Goal: Check status: Check status

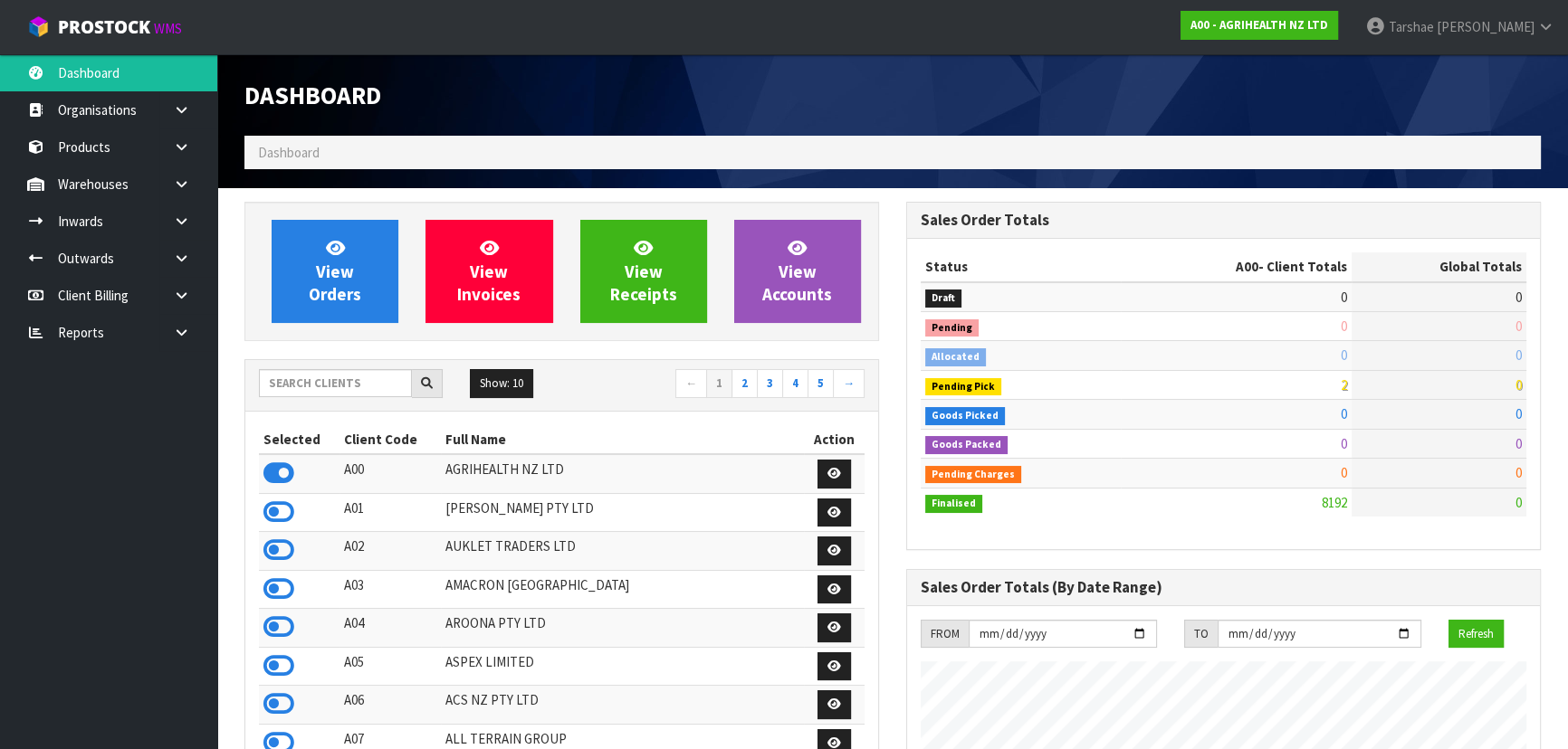
scroll to position [1369, 661]
click at [361, 377] on input "text" at bounding box center [335, 383] width 153 height 28
type input "K"
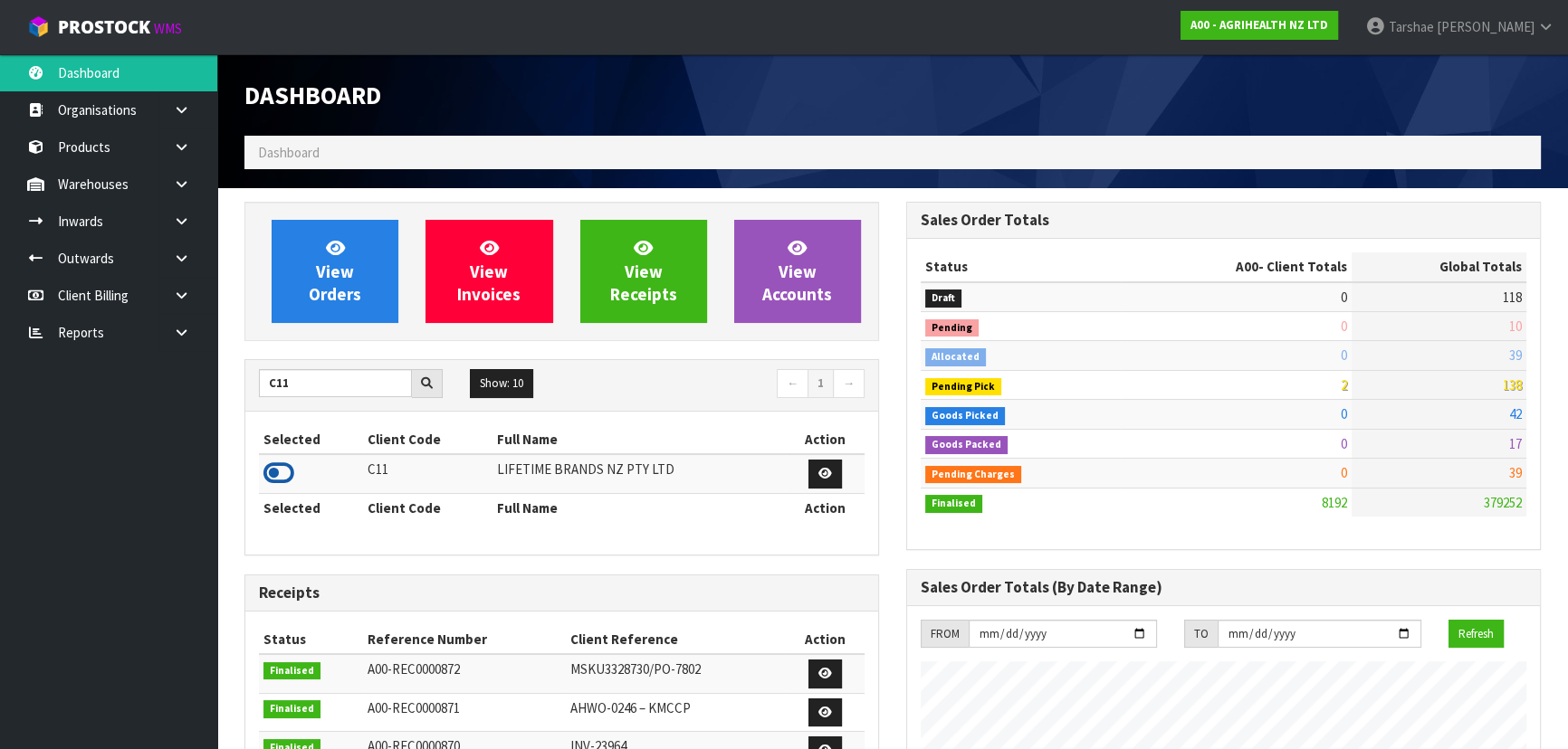
click at [268, 471] on icon at bounding box center [279, 474] width 31 height 28
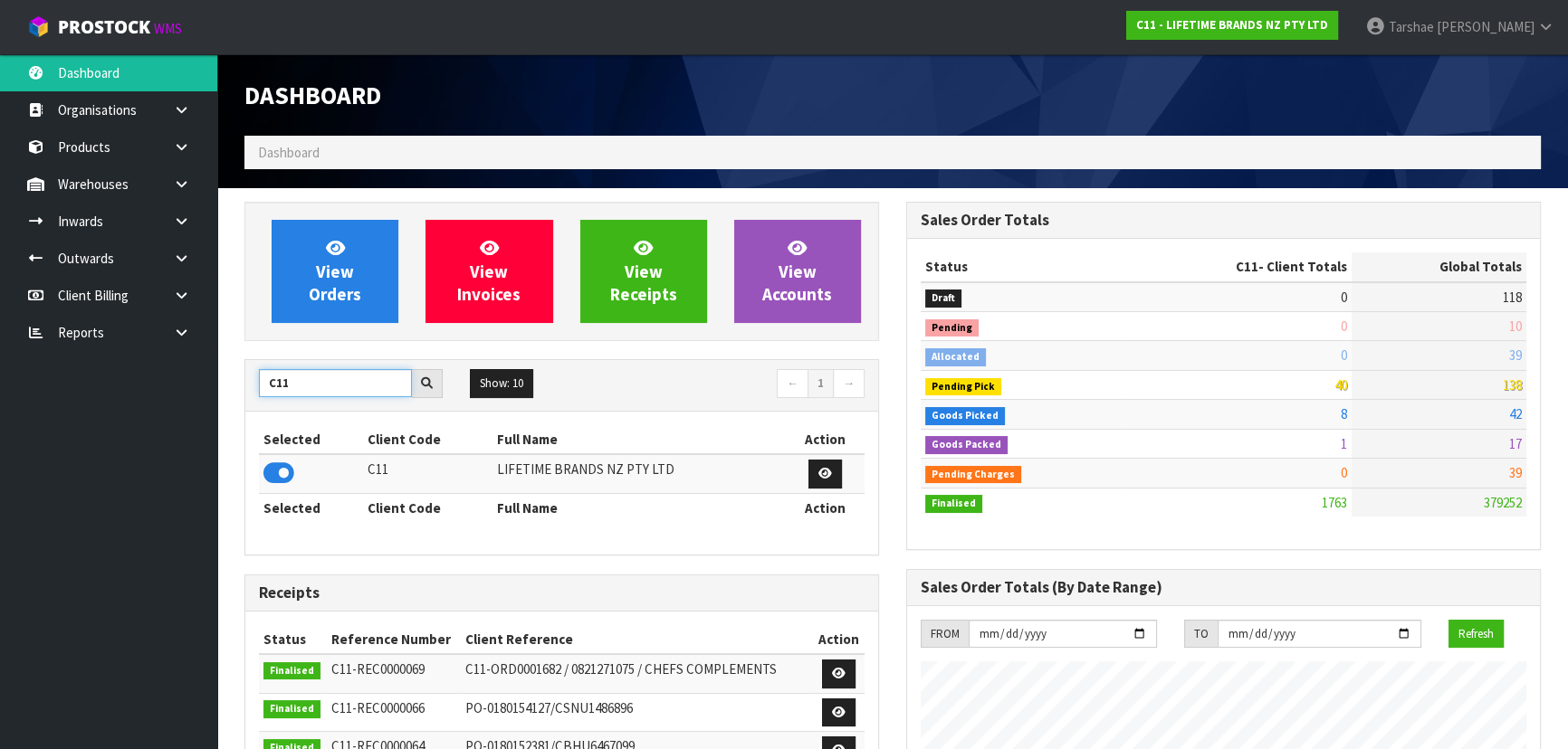
drag, startPoint x: 382, startPoint y: 391, endPoint x: 194, endPoint y: 374, distance: 188.8
click at [194, 374] on body "Toggle navigation ProStock WMS C11 - LIFETIME BRANDS NZ PTY LTD Tarshae Graydon…" at bounding box center [784, 374] width 1568 height 749
click at [284, 480] on icon at bounding box center [279, 474] width 31 height 28
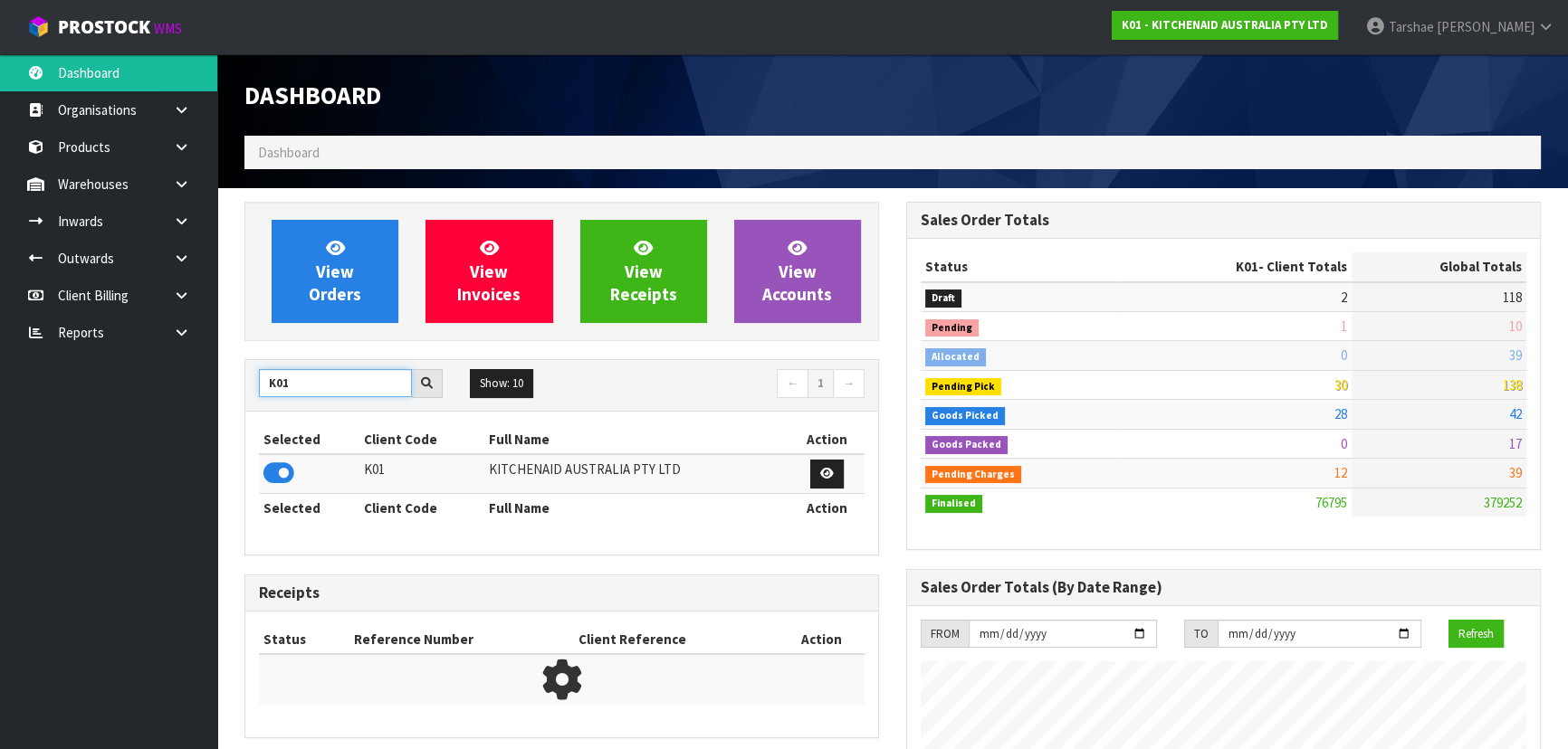
drag, startPoint x: 319, startPoint y: 374, endPoint x: 222, endPoint y: 374, distance: 97.0
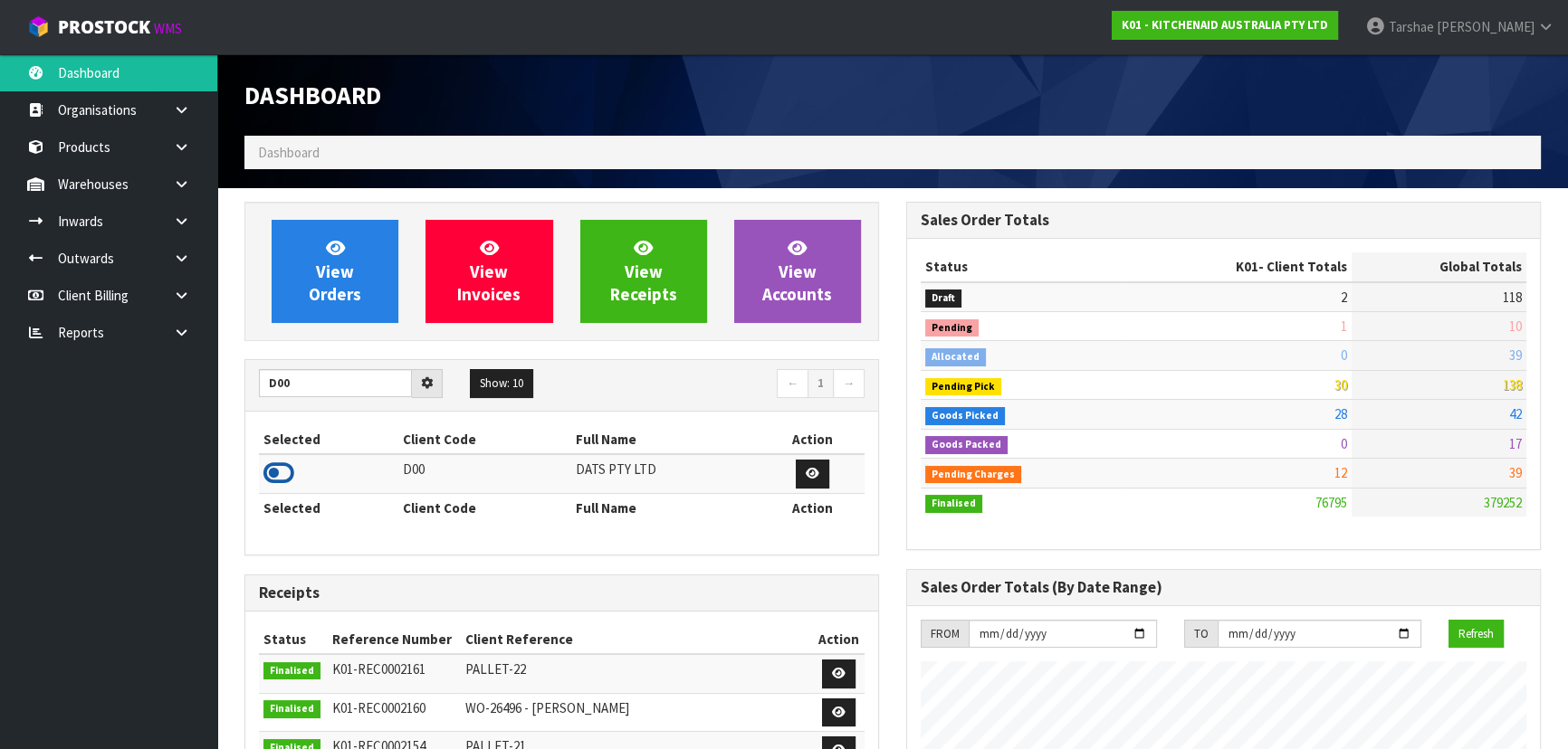
drag, startPoint x: 282, startPoint y: 471, endPoint x: 269, endPoint y: 476, distance: 13.9
click at [281, 471] on icon at bounding box center [279, 474] width 31 height 28
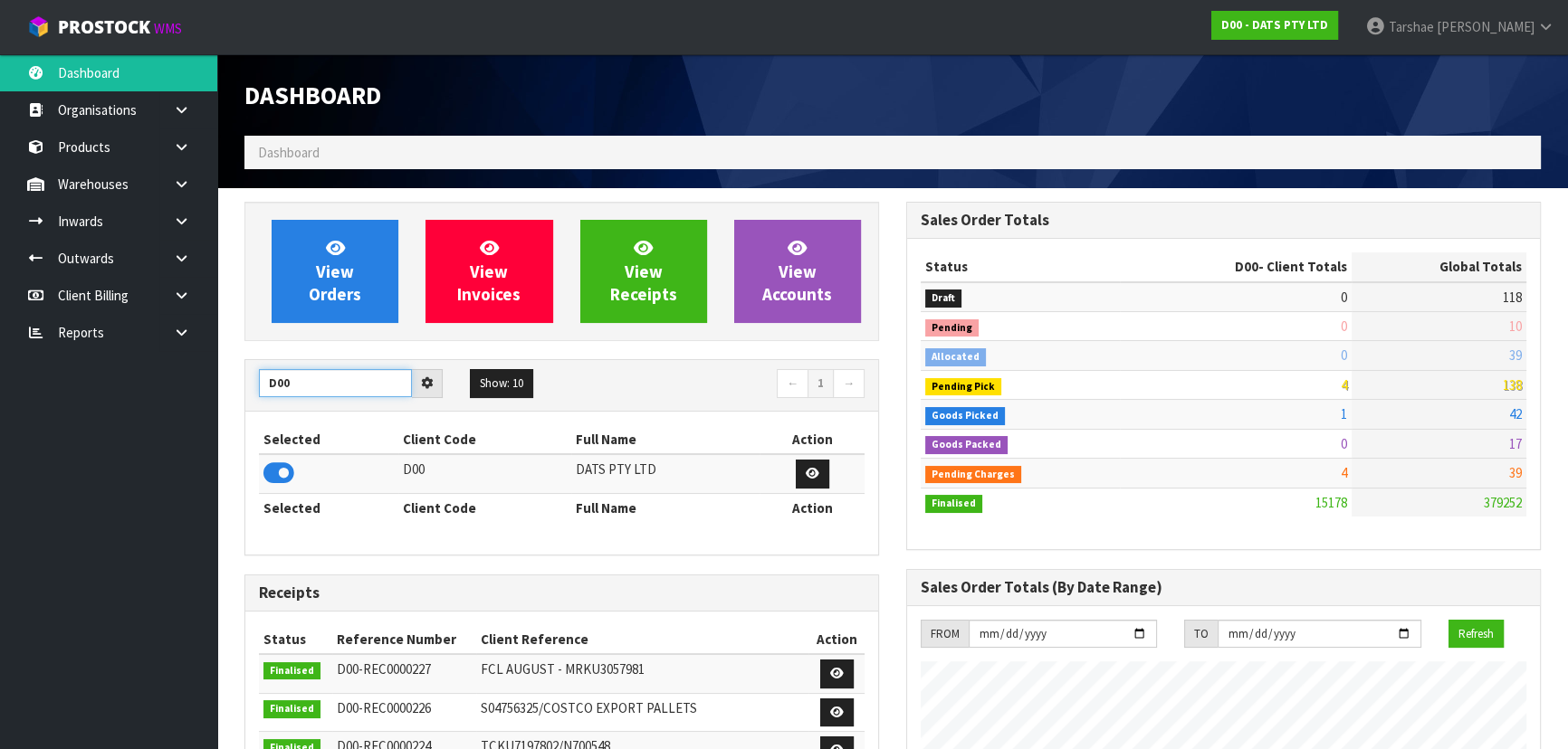
drag, startPoint x: 350, startPoint y: 371, endPoint x: 136, endPoint y: 369, distance: 214.0
click at [136, 369] on body "Toggle navigation ProStock WMS D00 - DATS PTY LTD Tarshae Graydon Logout Dashbo…" at bounding box center [784, 374] width 1568 height 749
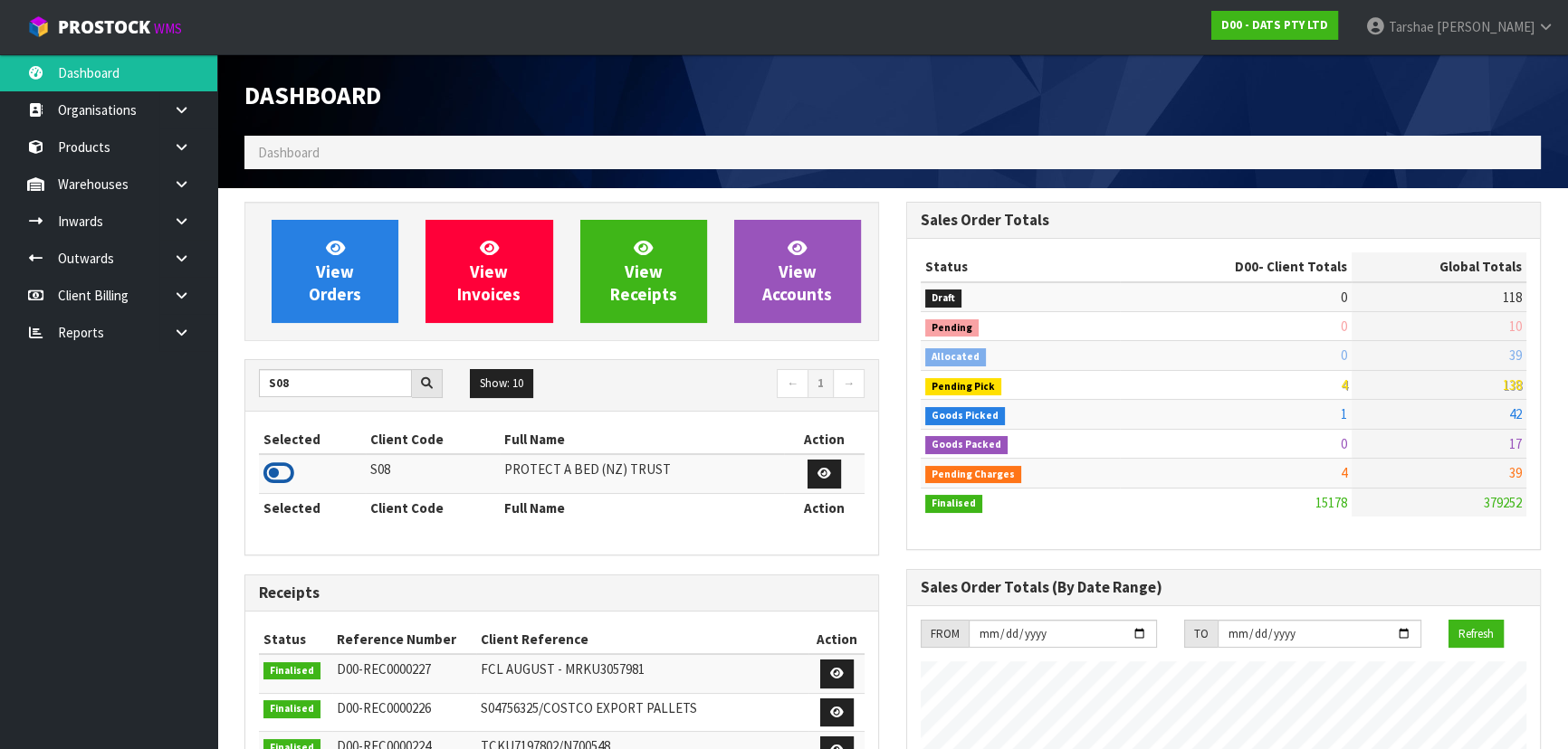
click at [278, 470] on icon at bounding box center [279, 474] width 31 height 28
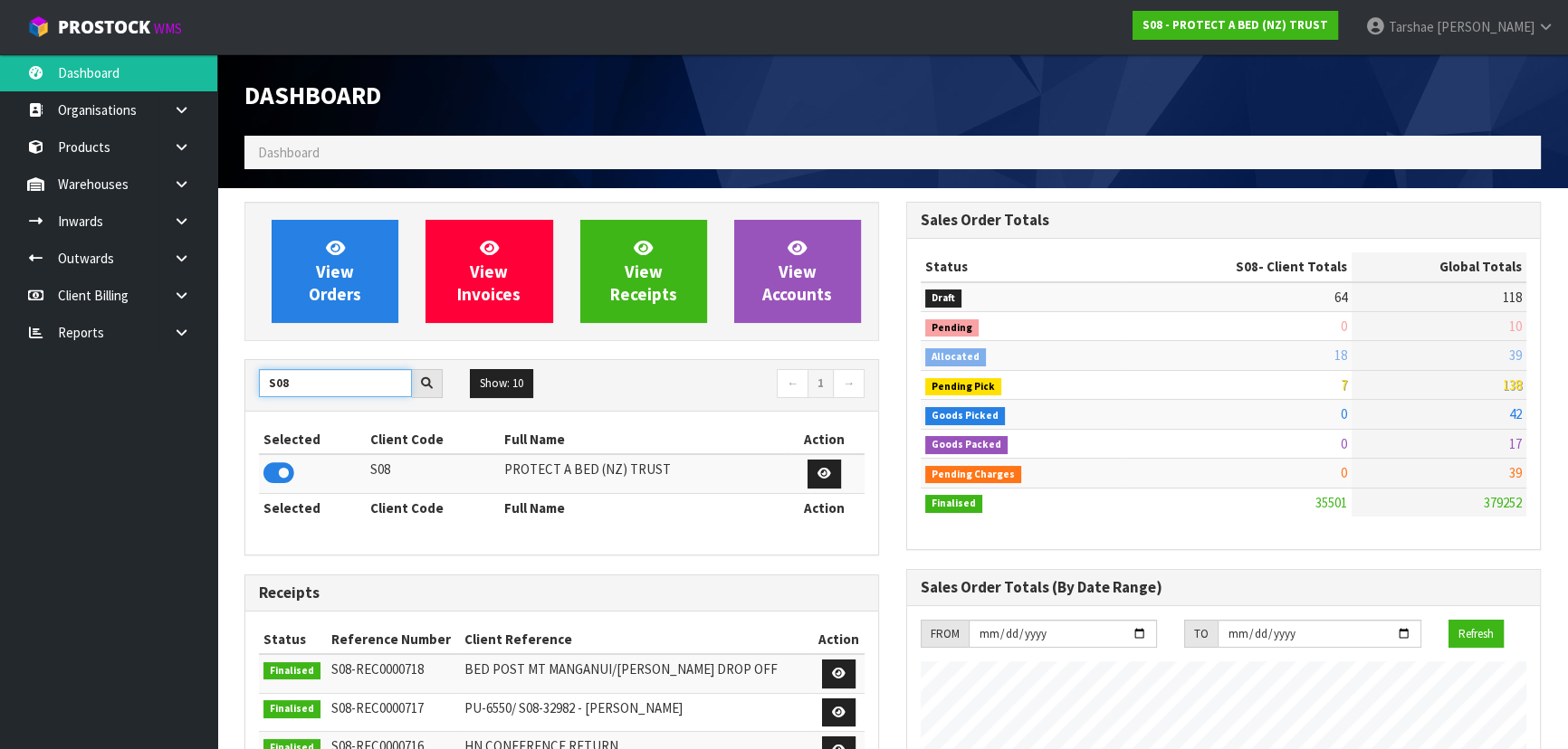
scroll to position [1407, 661]
drag, startPoint x: 331, startPoint y: 377, endPoint x: 233, endPoint y: 378, distance: 98.0
click at [233, 378] on div "View Orders View Invoices View Receipts View Accounts S08 Show: 10 5 10 25 50 ←…" at bounding box center [561, 727] width 662 height 1051
type input "T01"
click at [266, 474] on icon at bounding box center [279, 474] width 31 height 28
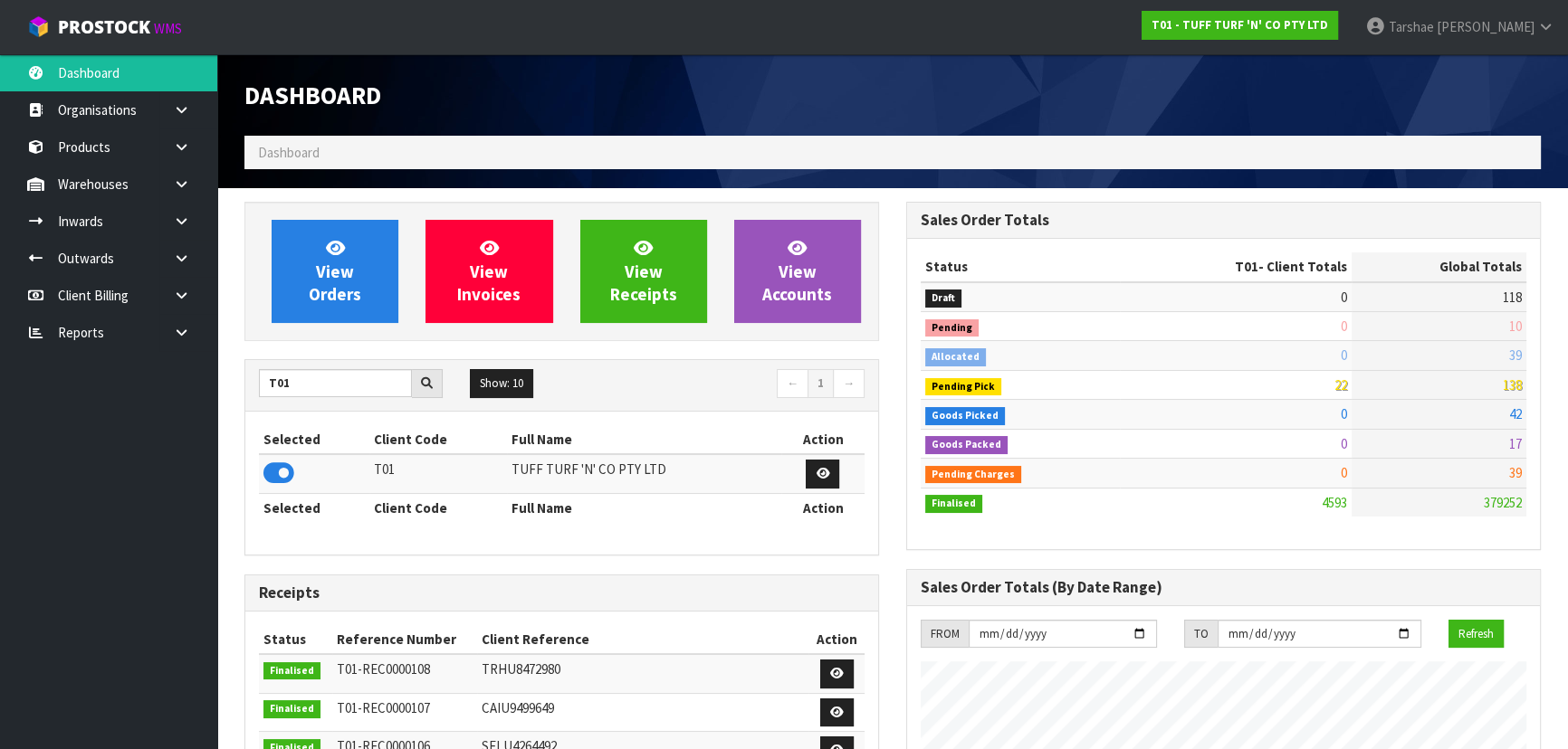
scroll to position [1369, 661]
drag, startPoint x: 1539, startPoint y: 32, endPoint x: 1545, endPoint y: 19, distance: 14.3
click at [1541, 27] on icon at bounding box center [1545, 27] width 17 height 14
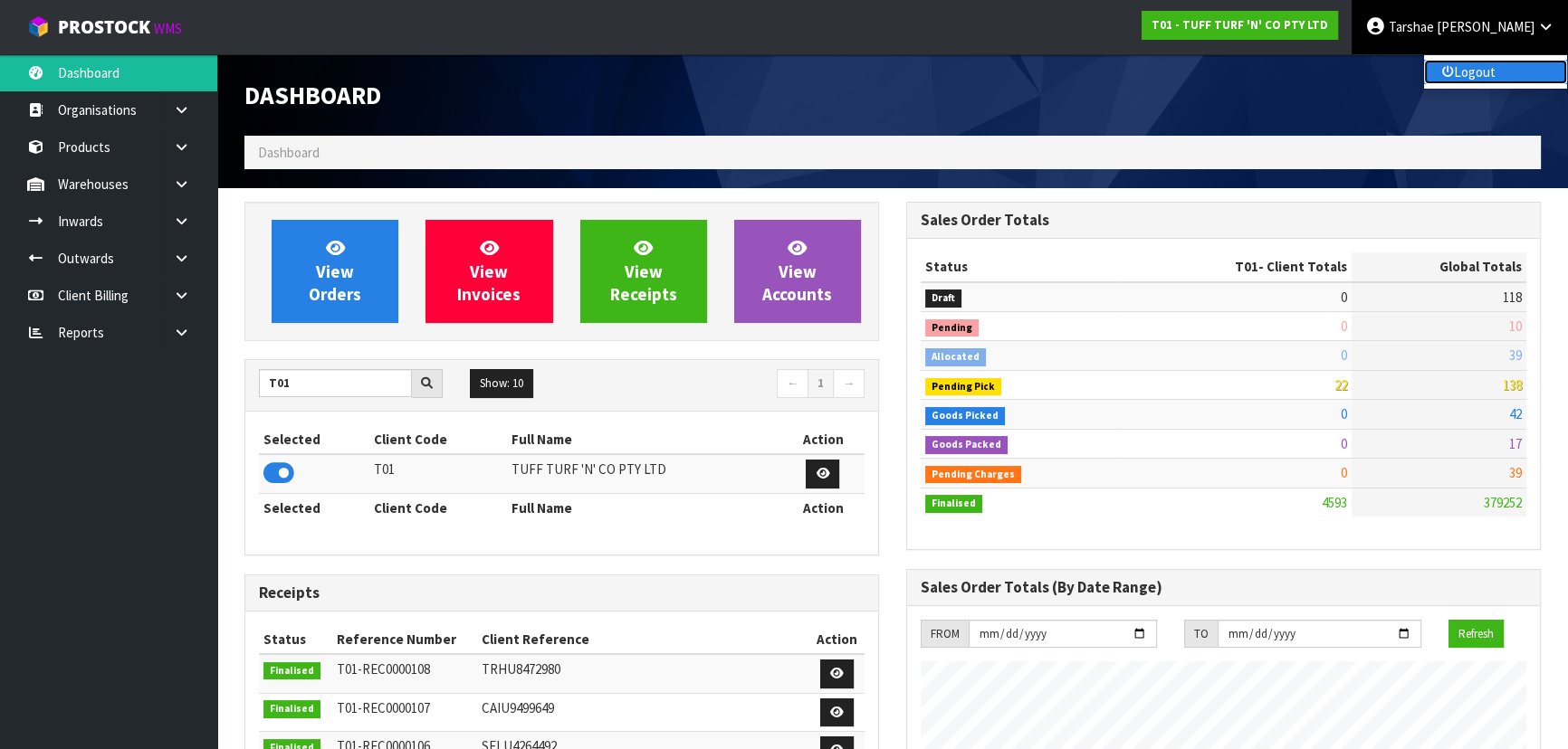
click at [1497, 72] on link "Logout" at bounding box center [1495, 72] width 143 height 25
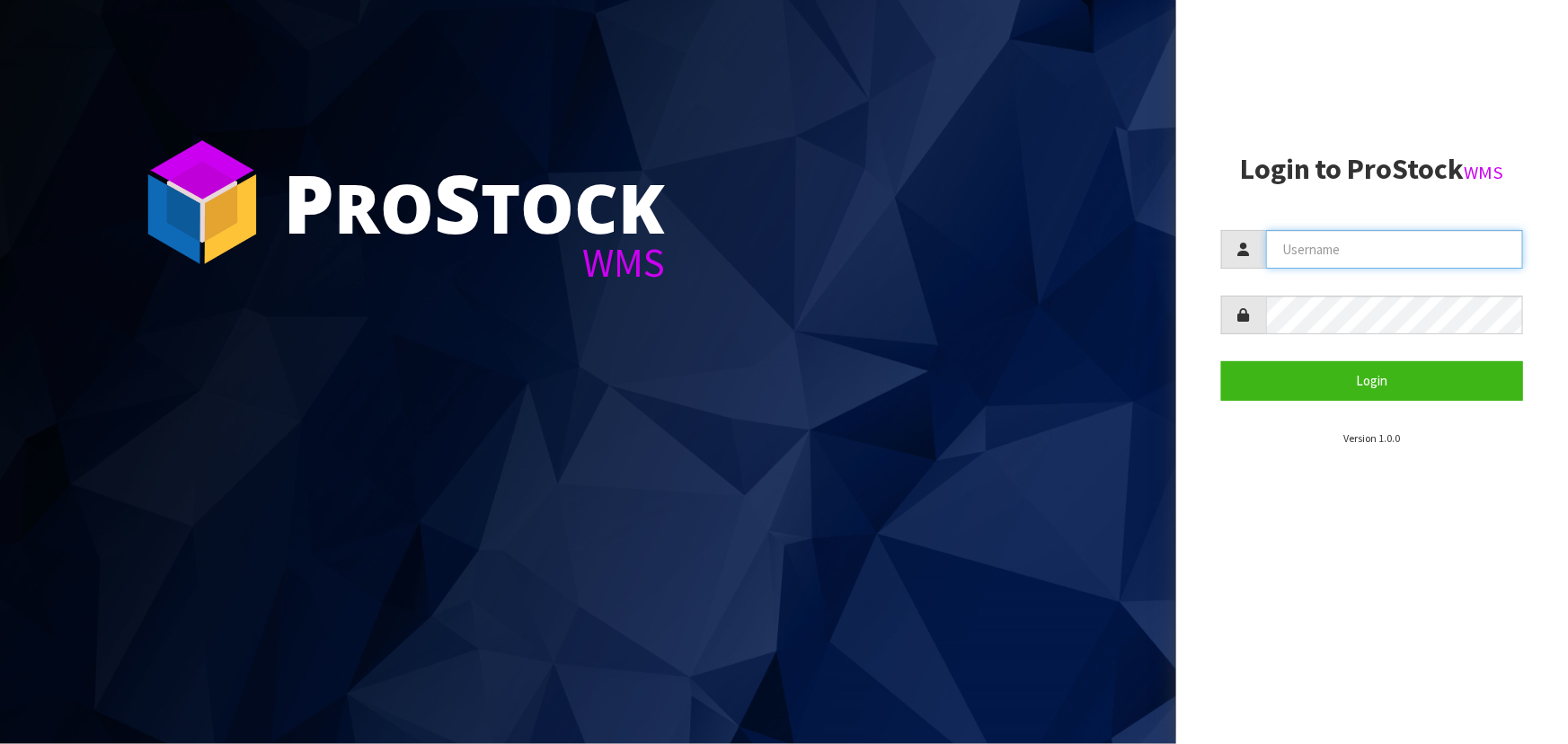
click at [1411, 243] on input "text" at bounding box center [1395, 249] width 257 height 38
type input "TARSHAE"
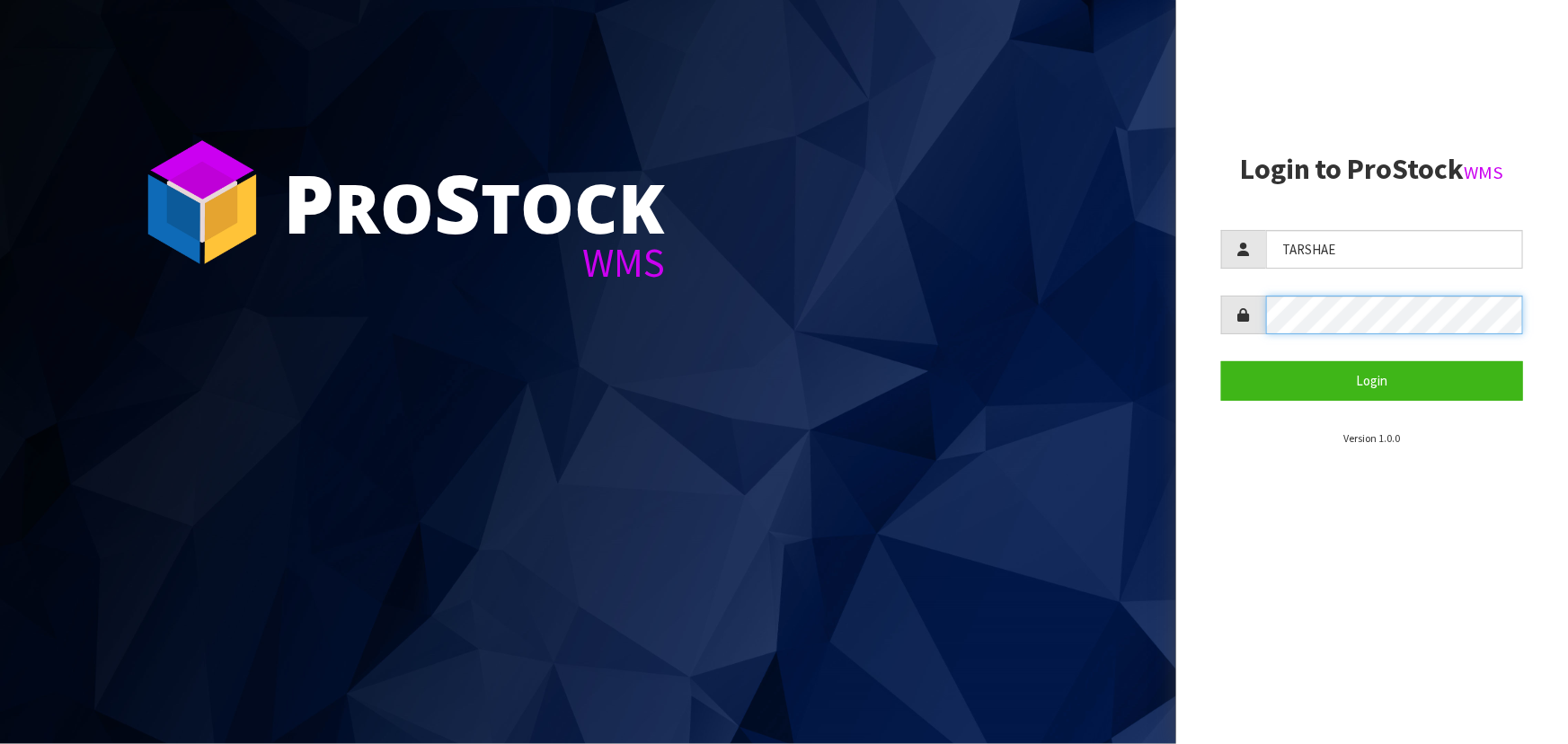
click at [1222, 361] on button "Login" at bounding box center [1372, 380] width 302 height 38
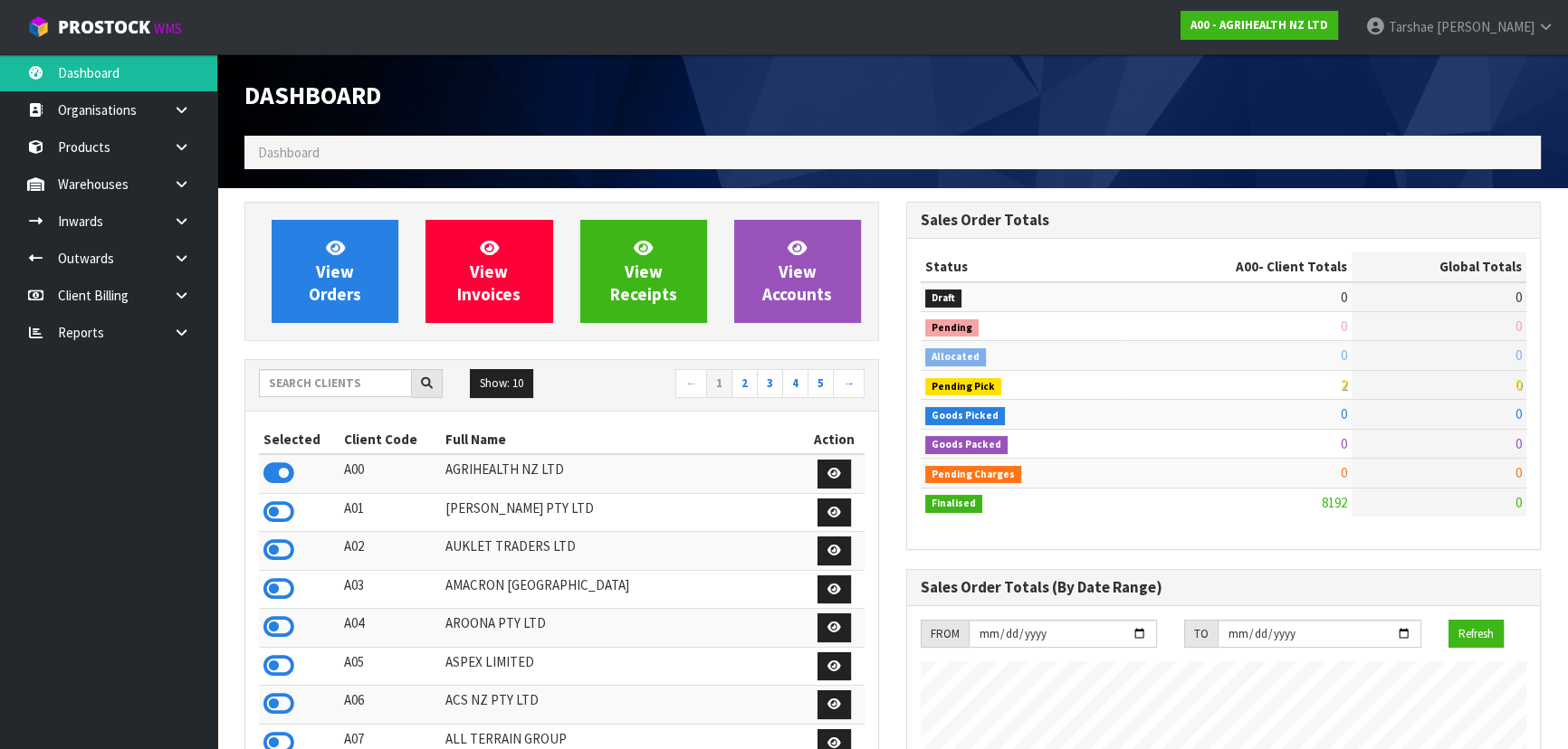
scroll to position [1369, 661]
click at [317, 386] on input "text" at bounding box center [335, 383] width 153 height 28
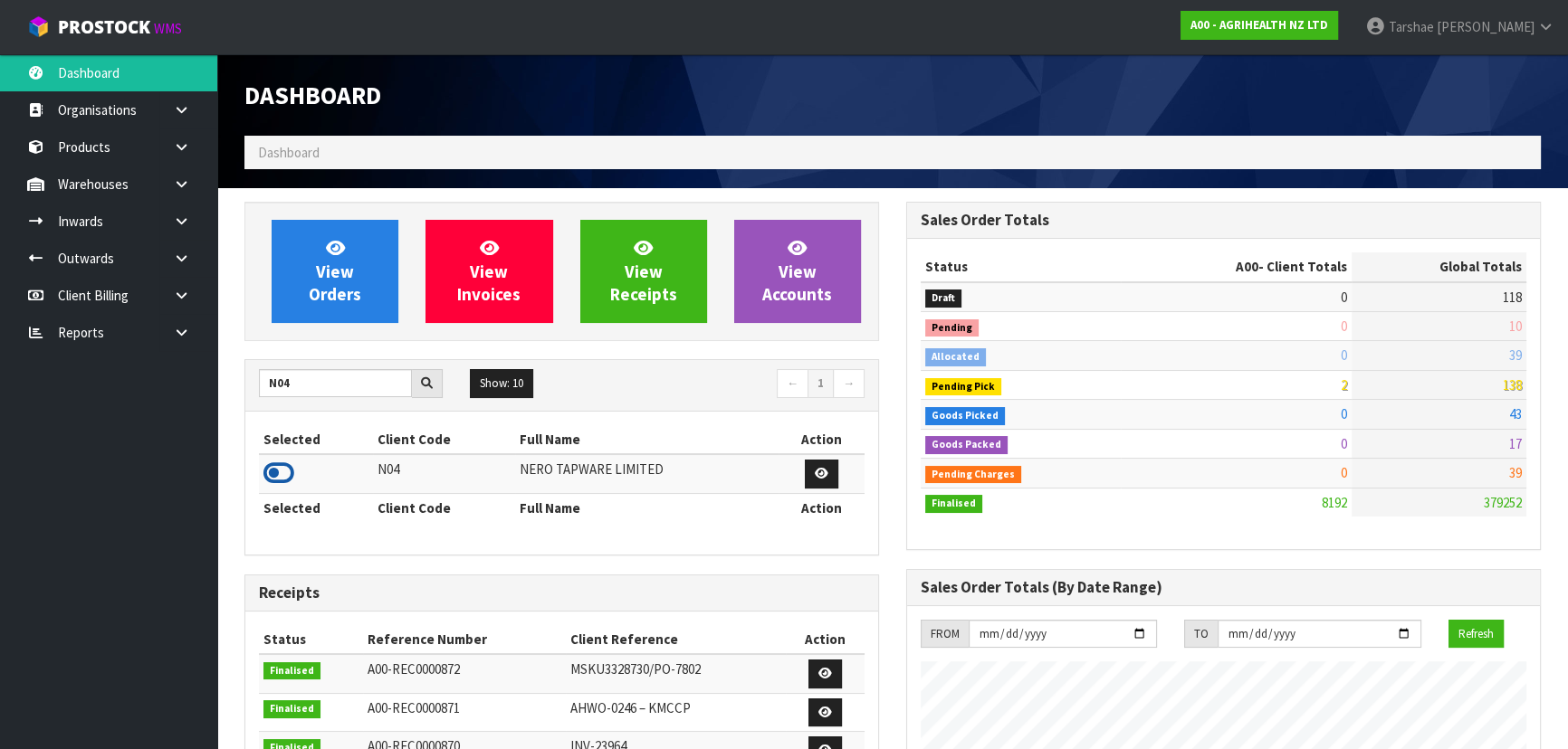
click at [284, 463] on icon at bounding box center [279, 474] width 31 height 28
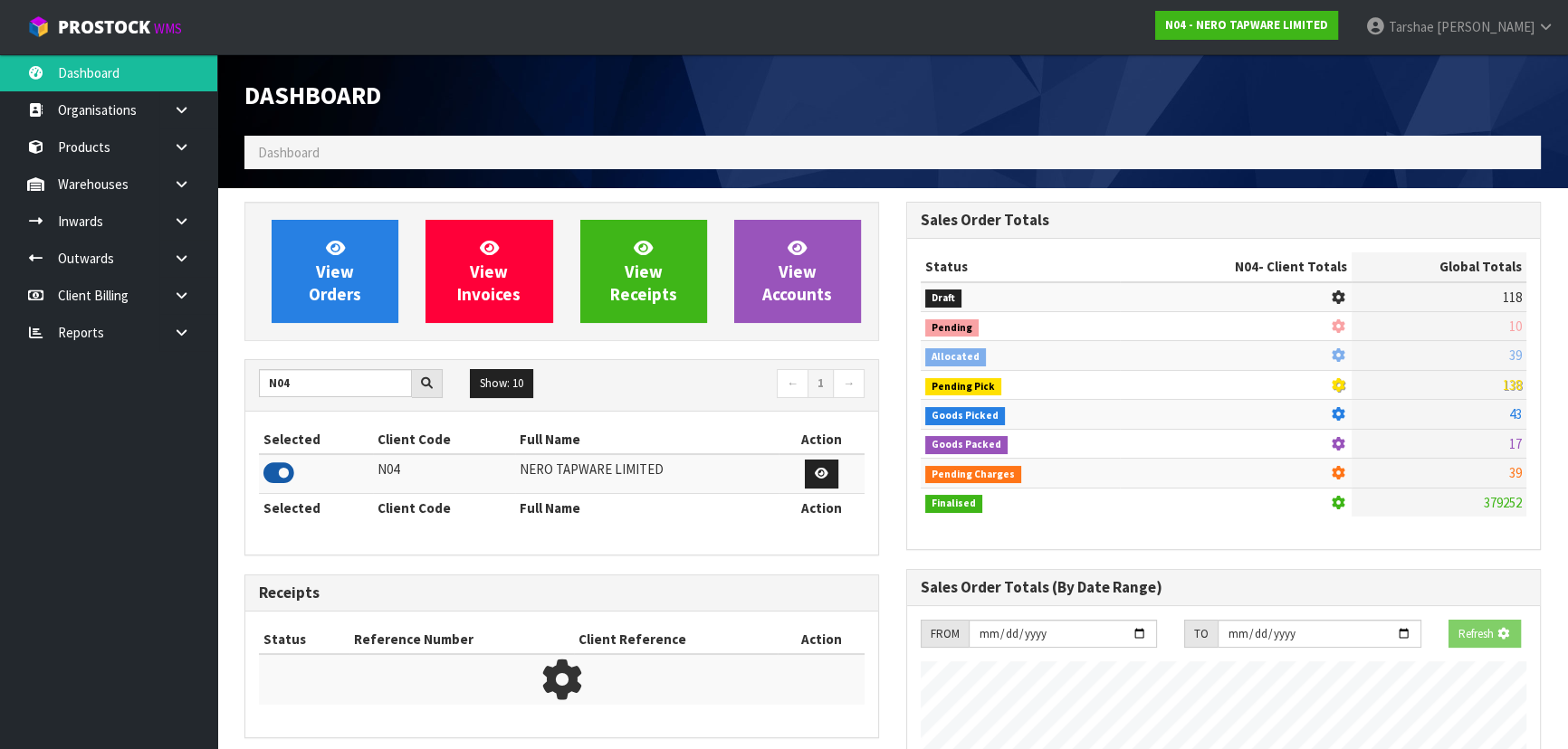
click at [286, 464] on icon at bounding box center [279, 474] width 31 height 28
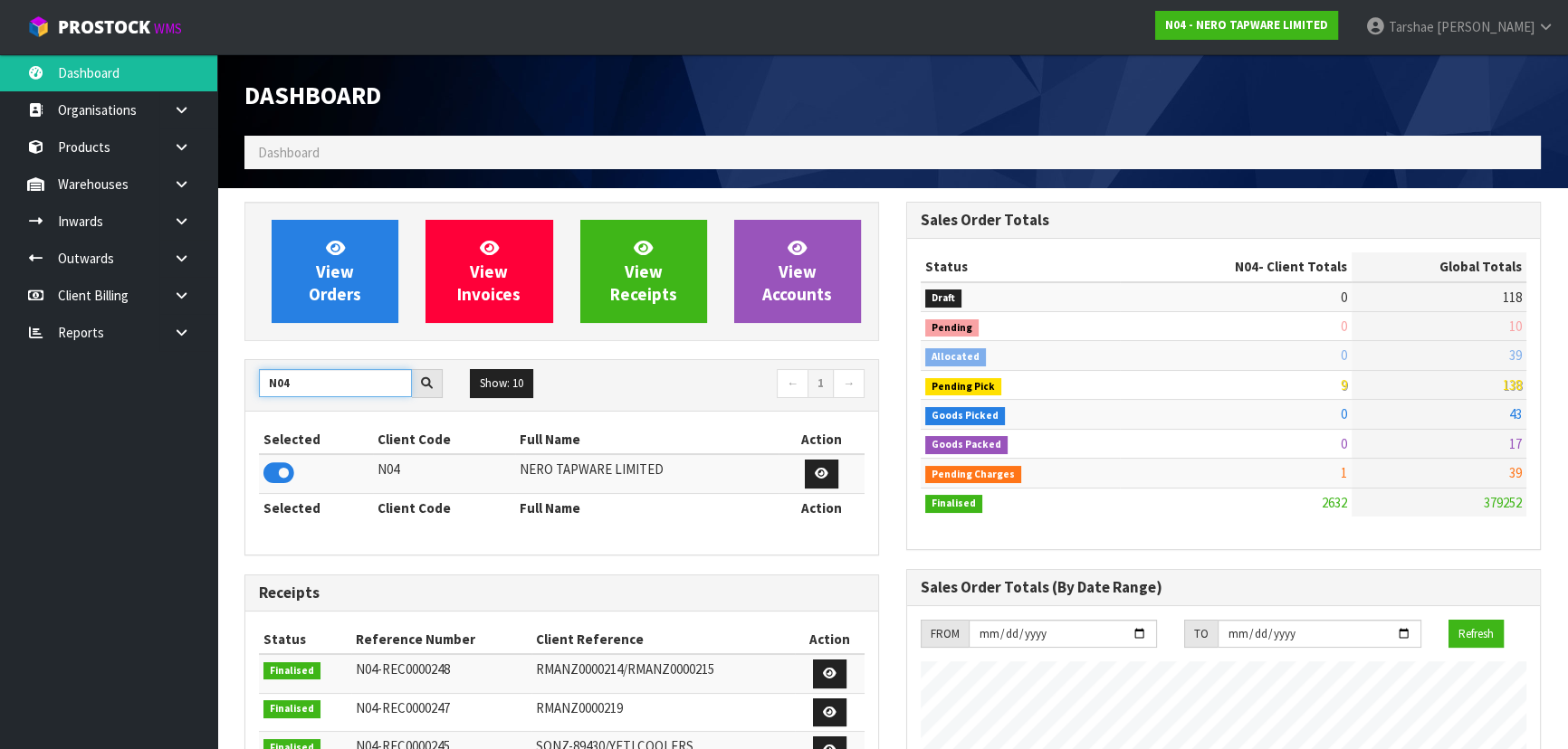
drag, startPoint x: 326, startPoint y: 378, endPoint x: 216, endPoint y: 396, distance: 111.5
click at [216, 396] on body "Toggle navigation ProStock WMS N04 - NERO TAPWARE LIMITED Tarshae Graydon Logou…" at bounding box center [784, 374] width 1568 height 749
click at [274, 479] on icon at bounding box center [279, 474] width 31 height 28
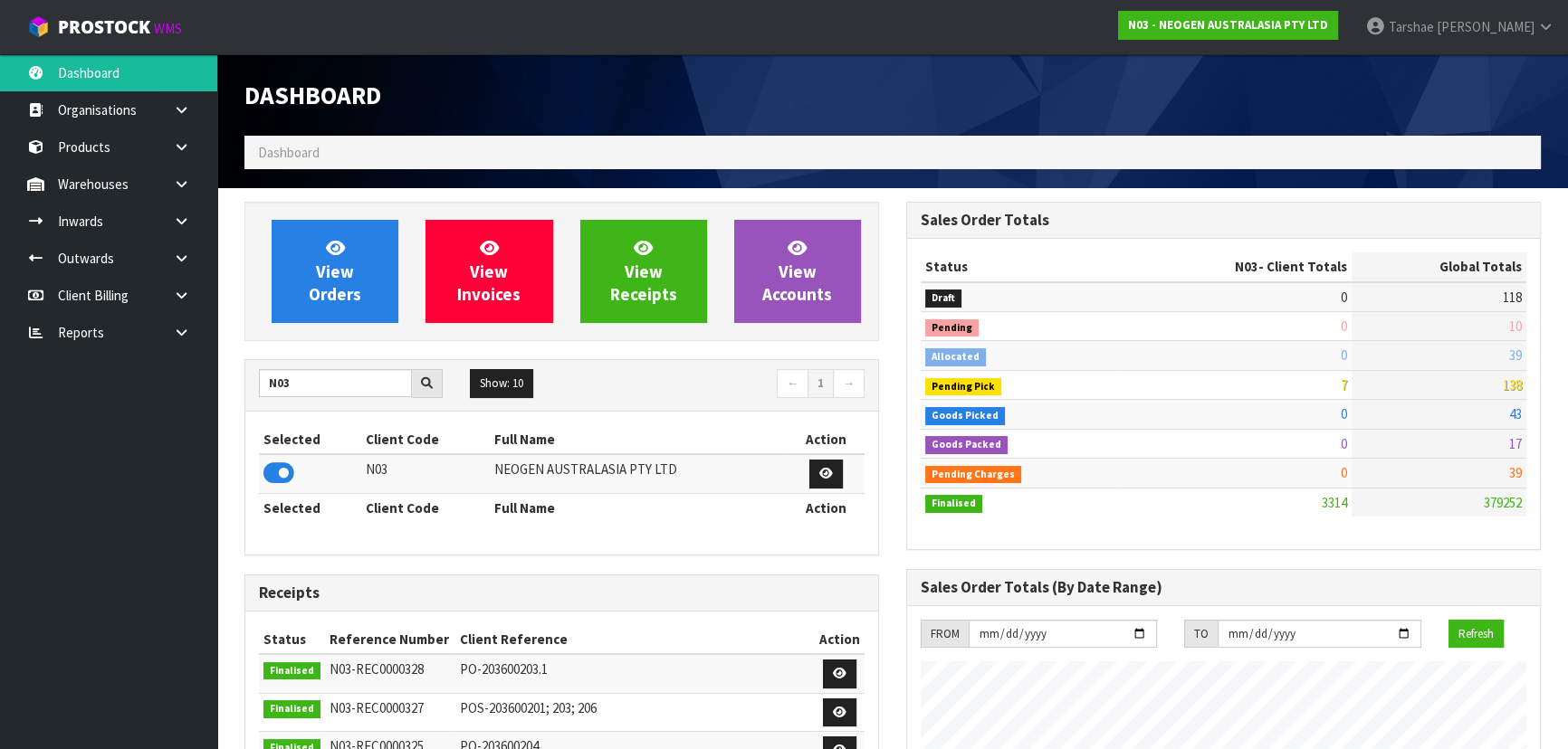
scroll to position [1407, 661]
drag, startPoint x: 353, startPoint y: 379, endPoint x: 193, endPoint y: 386, distance: 160.2
click at [193, 386] on body "Toggle navigation ProStock WMS N03 - NEOGEN AUSTRALASIA PTY LTD Tarshae Graydon…" at bounding box center [784, 374] width 1568 height 749
click at [287, 465] on icon at bounding box center [279, 474] width 31 height 28
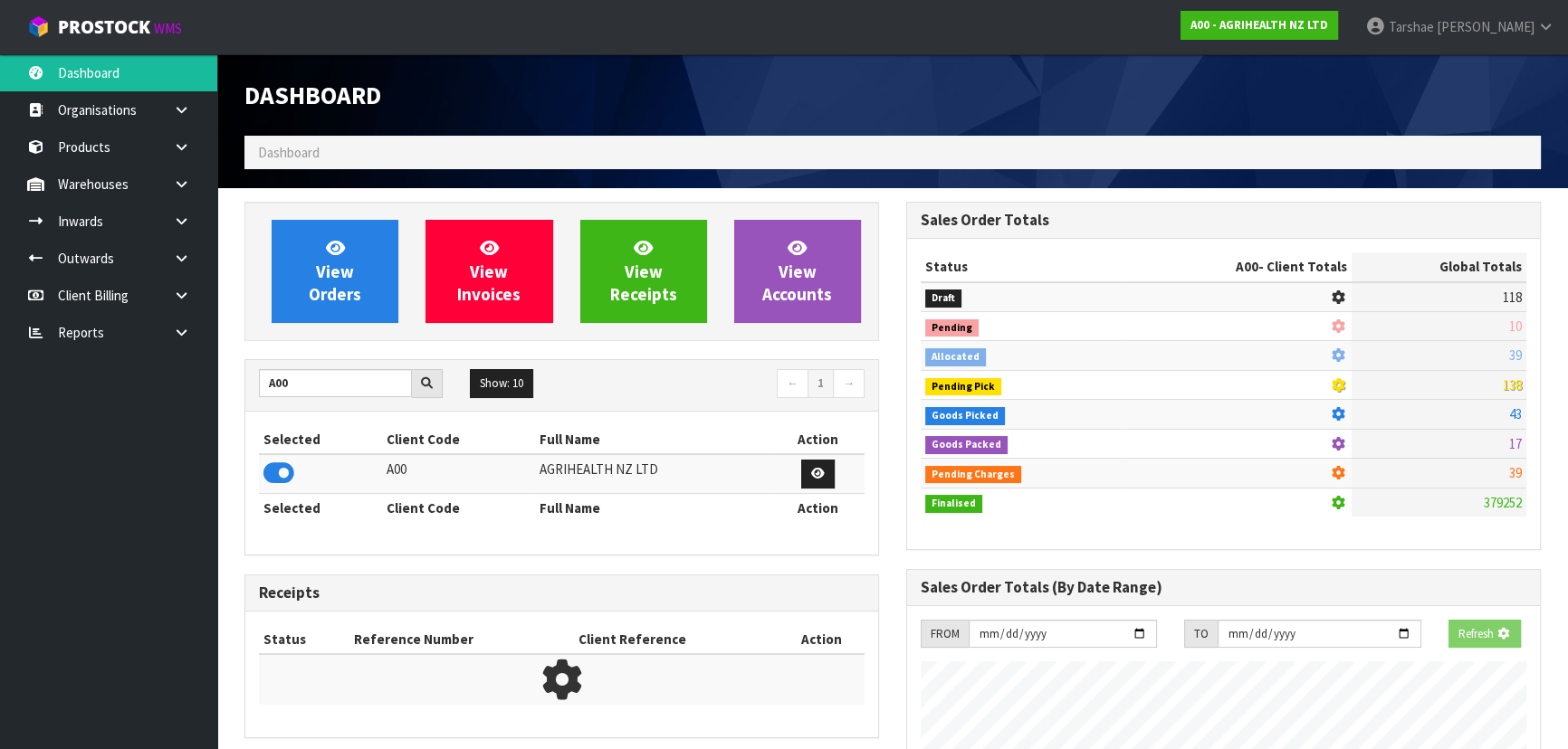
scroll to position [1369, 661]
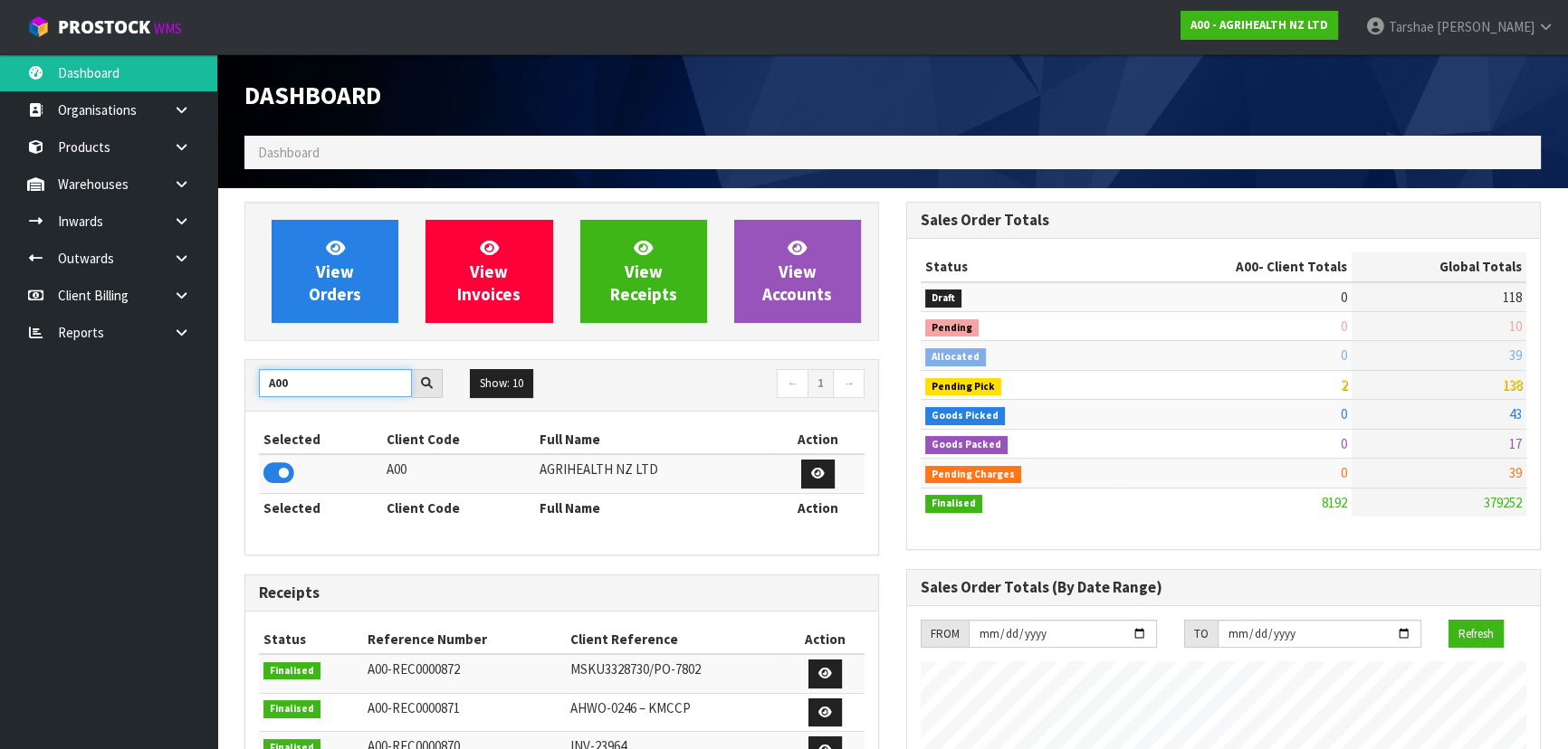
drag, startPoint x: 318, startPoint y: 378, endPoint x: 276, endPoint y: 378, distance: 42.0
click at [278, 378] on input "A00" at bounding box center [335, 383] width 153 height 28
drag, startPoint x: 335, startPoint y: 382, endPoint x: 207, endPoint y: 386, distance: 128.1
click at [207, 386] on body "Toggle navigation ProStock WMS A00 - AGRIHEALTH NZ LTD Tarshae Graydon Logout D…" at bounding box center [784, 374] width 1568 height 749
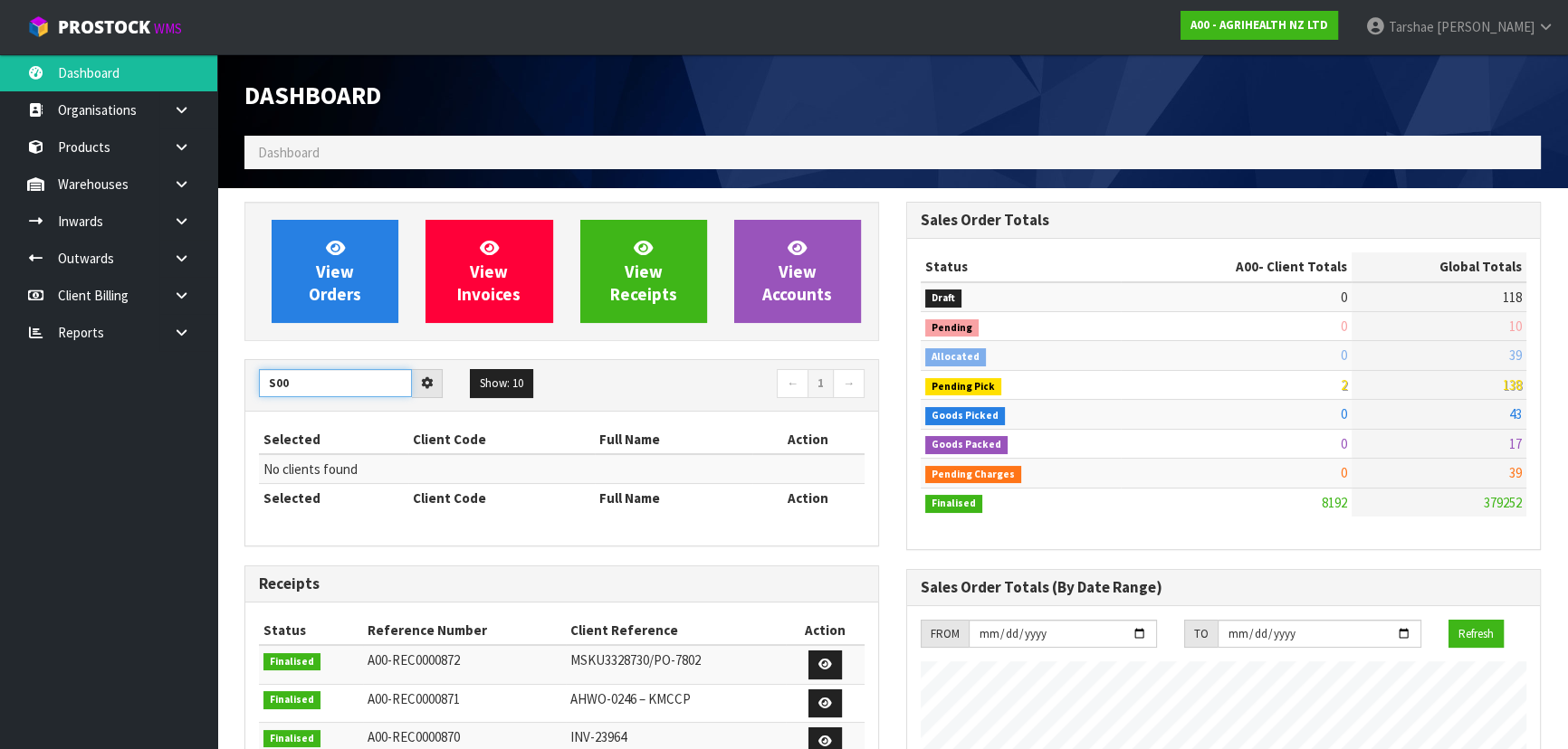
type input "S00"
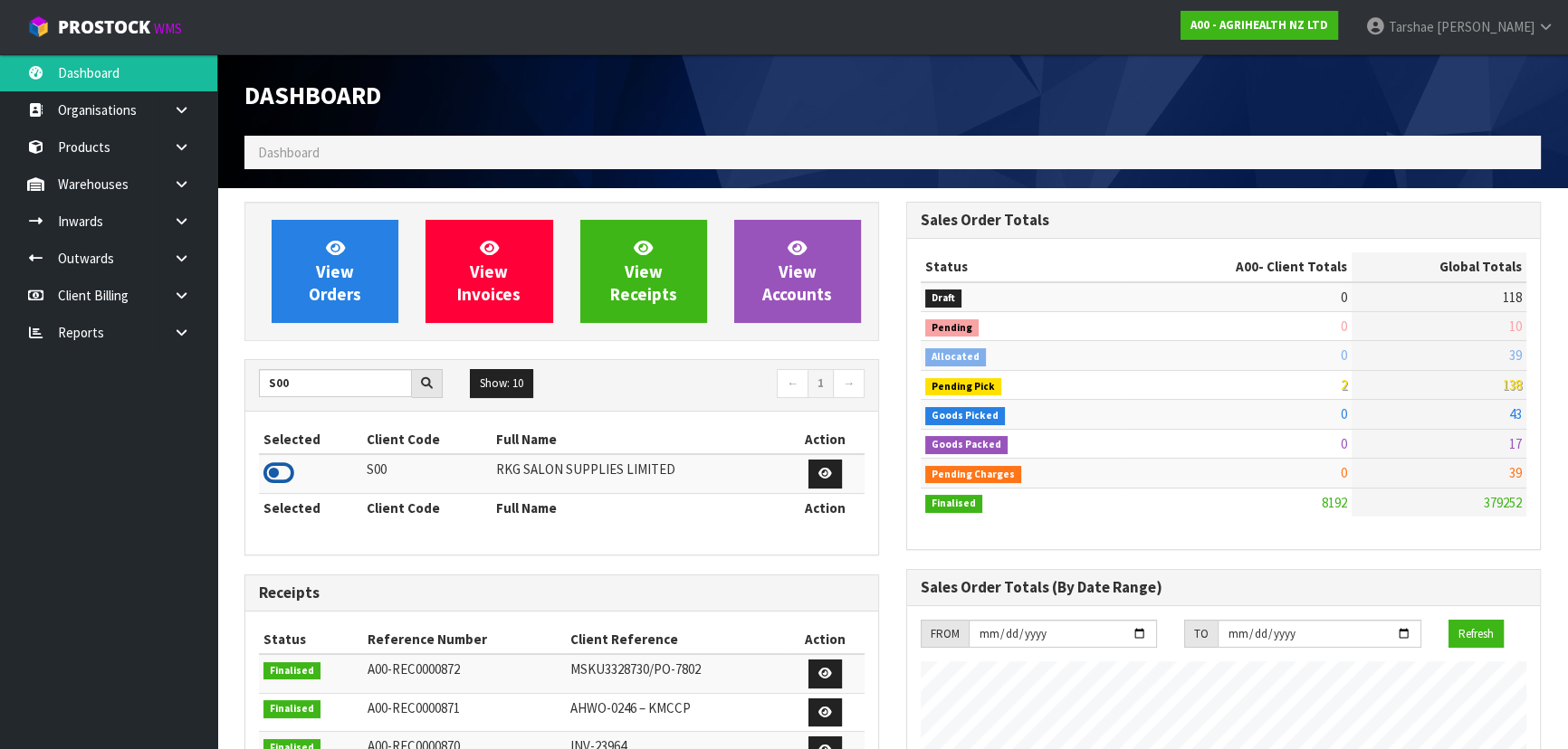
click at [267, 471] on icon at bounding box center [279, 474] width 31 height 28
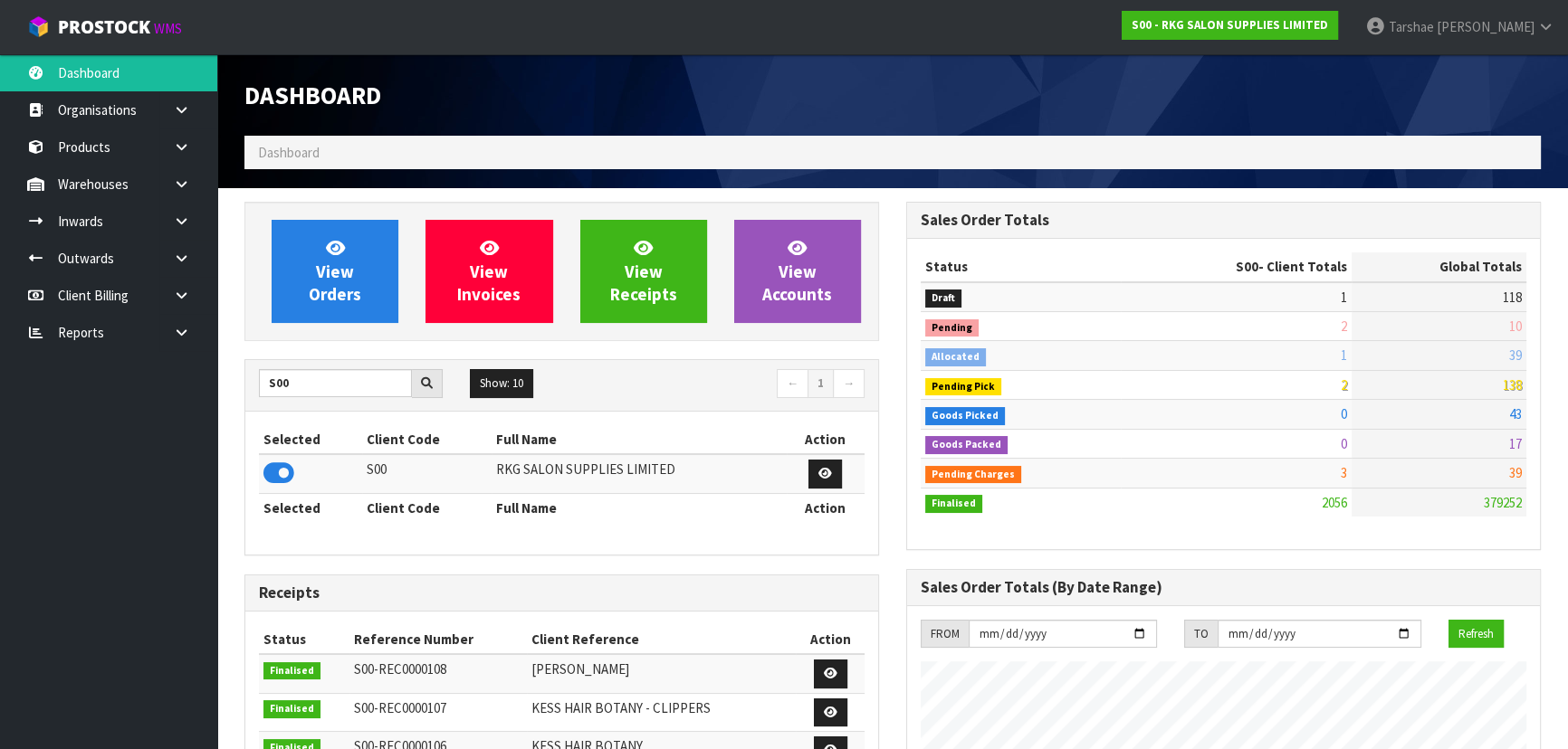
scroll to position [1426, 661]
drag, startPoint x: 321, startPoint y: 386, endPoint x: 263, endPoint y: 393, distance: 58.4
click at [263, 393] on input "S00" at bounding box center [335, 383] width 153 height 28
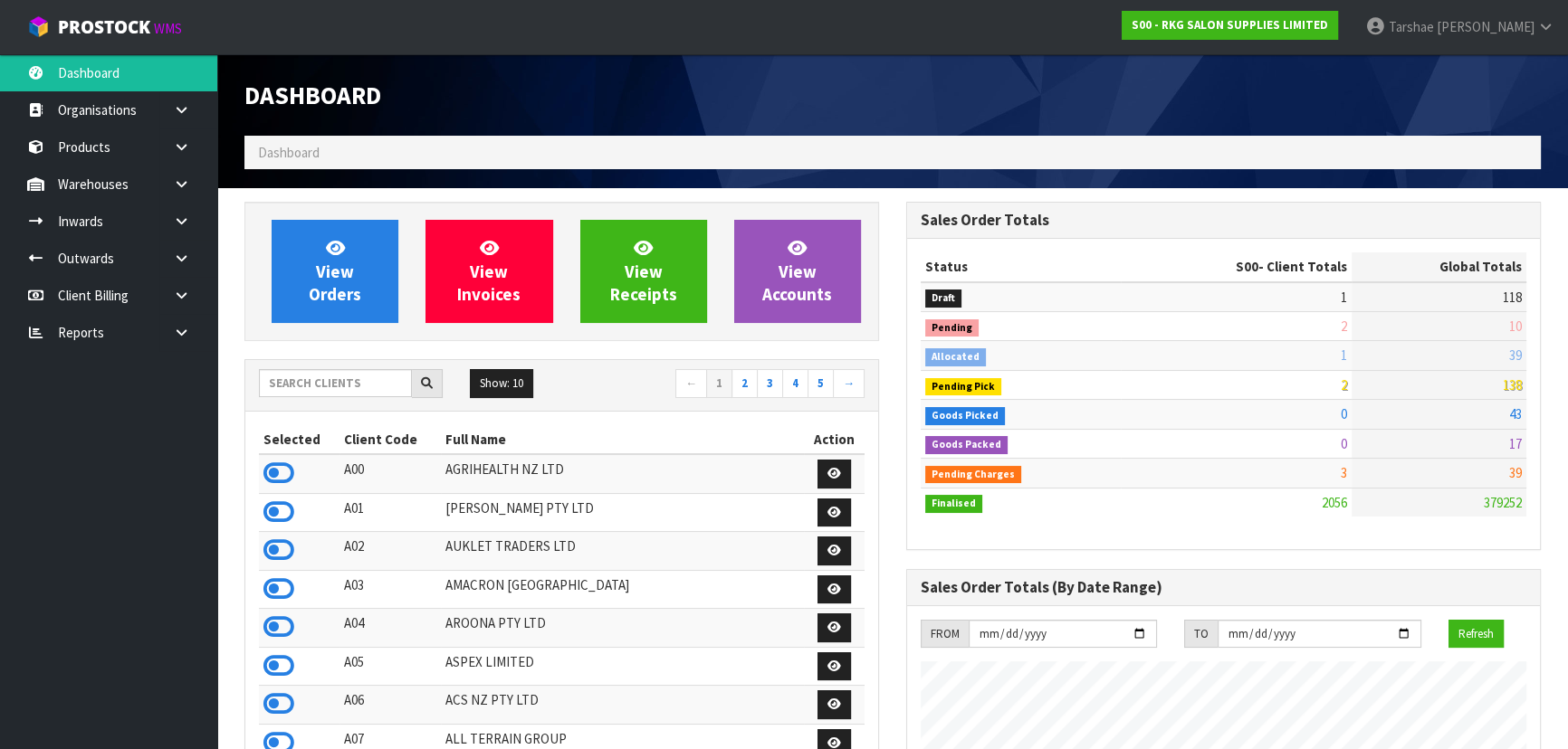
drag, startPoint x: 1439, startPoint y: 44, endPoint x: 1460, endPoint y: 73, distance: 35.8
click at [1439, 44] on link "Tarshae Graydon" at bounding box center [1460, 27] width 217 height 54
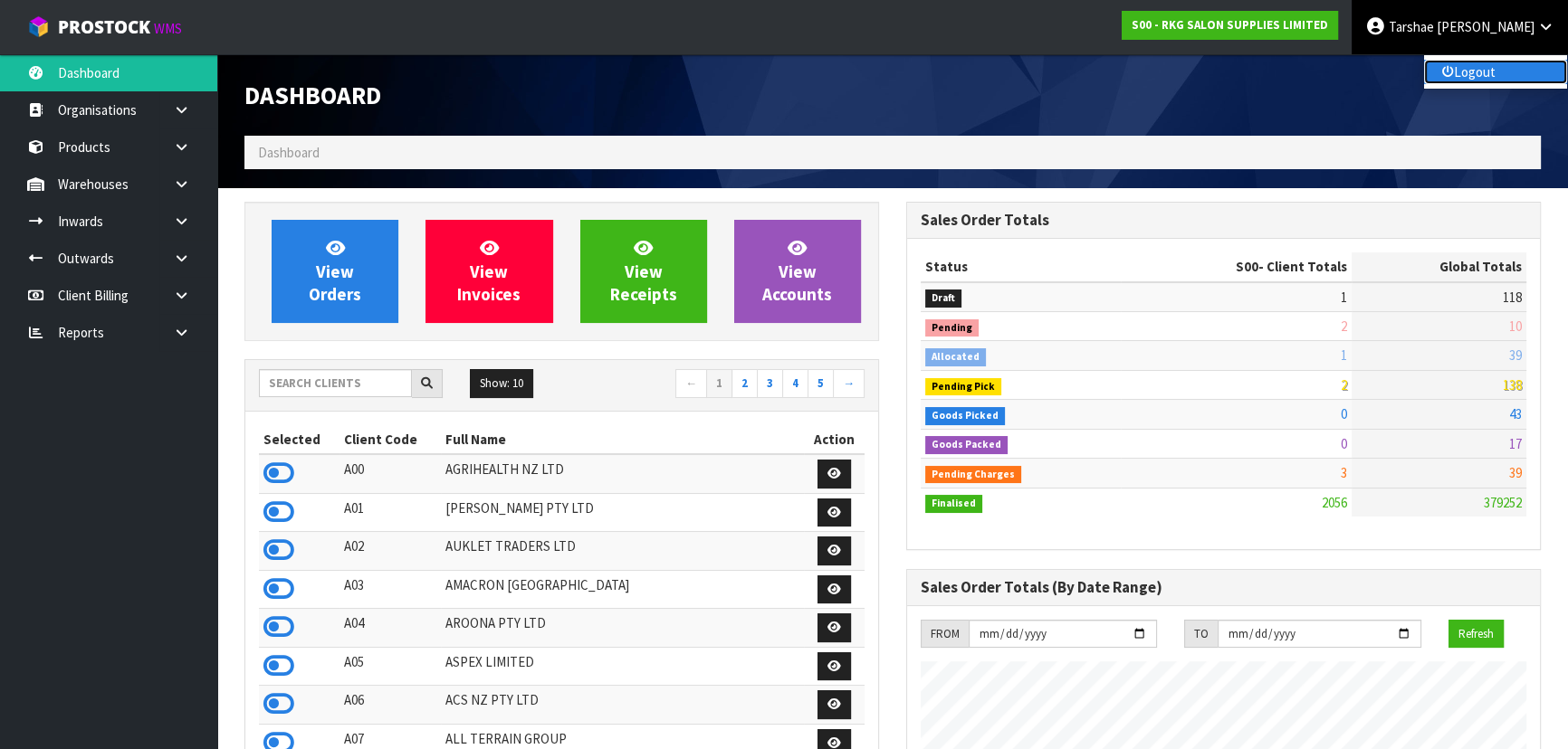
click at [1473, 70] on link "Logout" at bounding box center [1495, 72] width 143 height 25
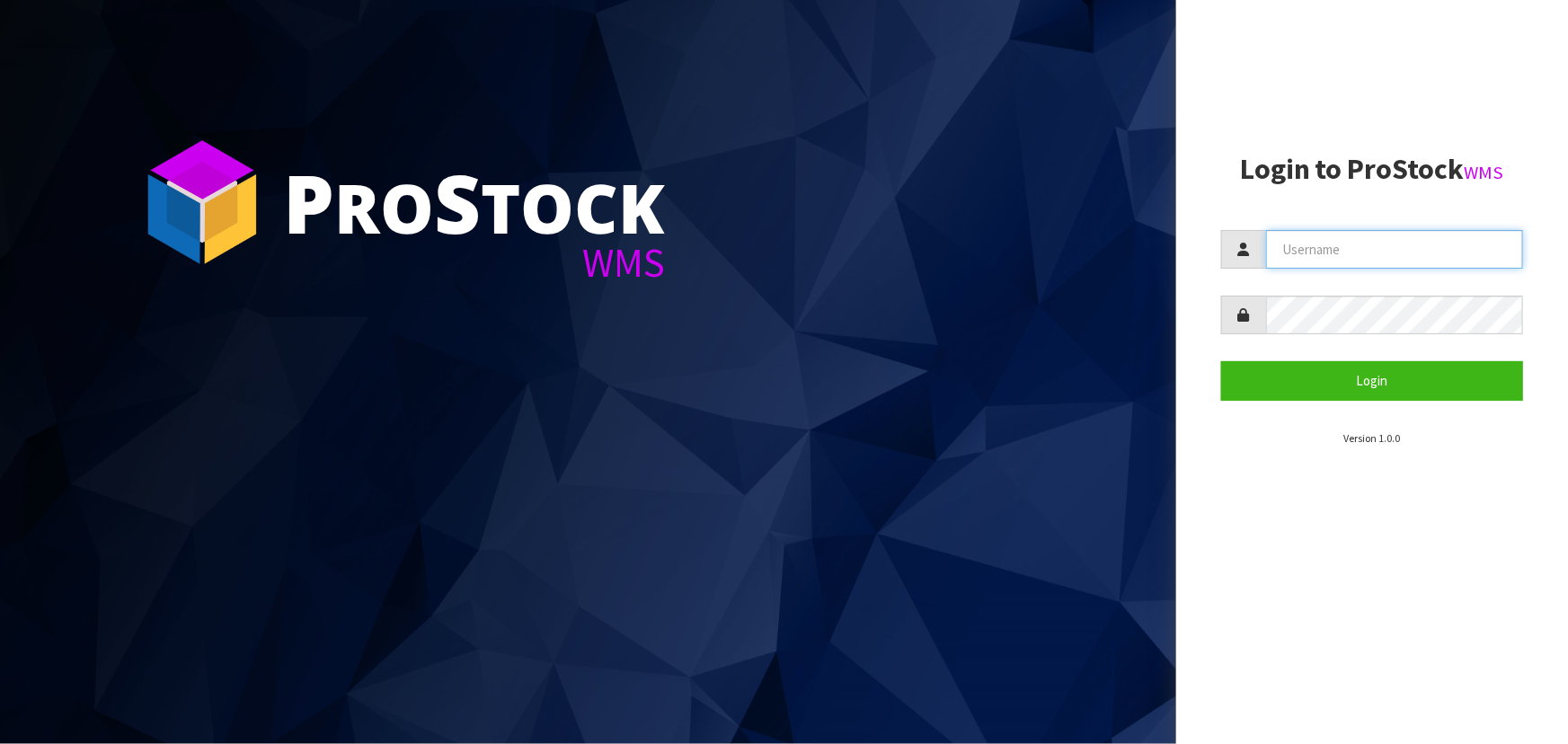
click at [1305, 236] on input "text" at bounding box center [1395, 249] width 257 height 38
type input "TARSHAE"
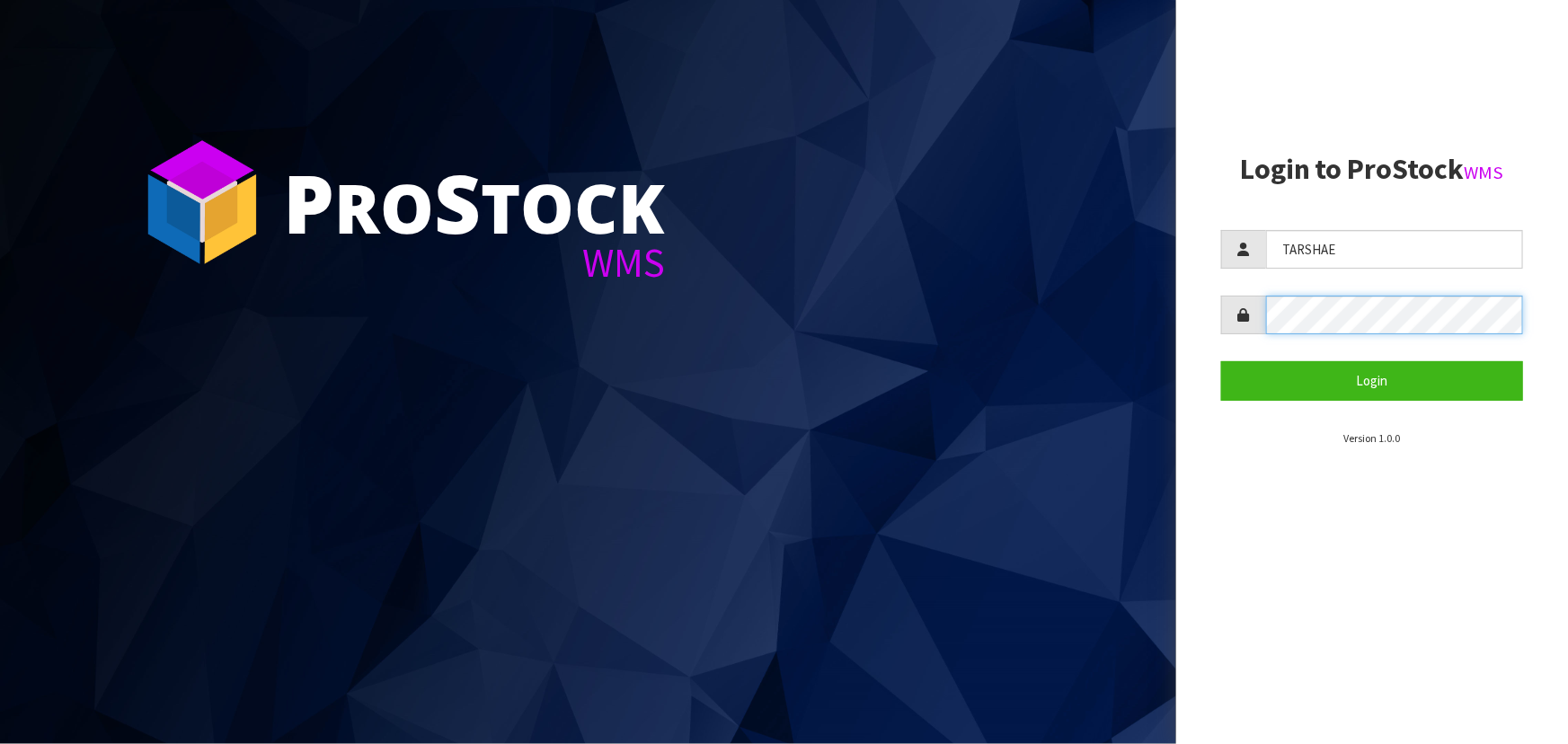
click at [1222, 361] on button "Login" at bounding box center [1372, 380] width 302 height 38
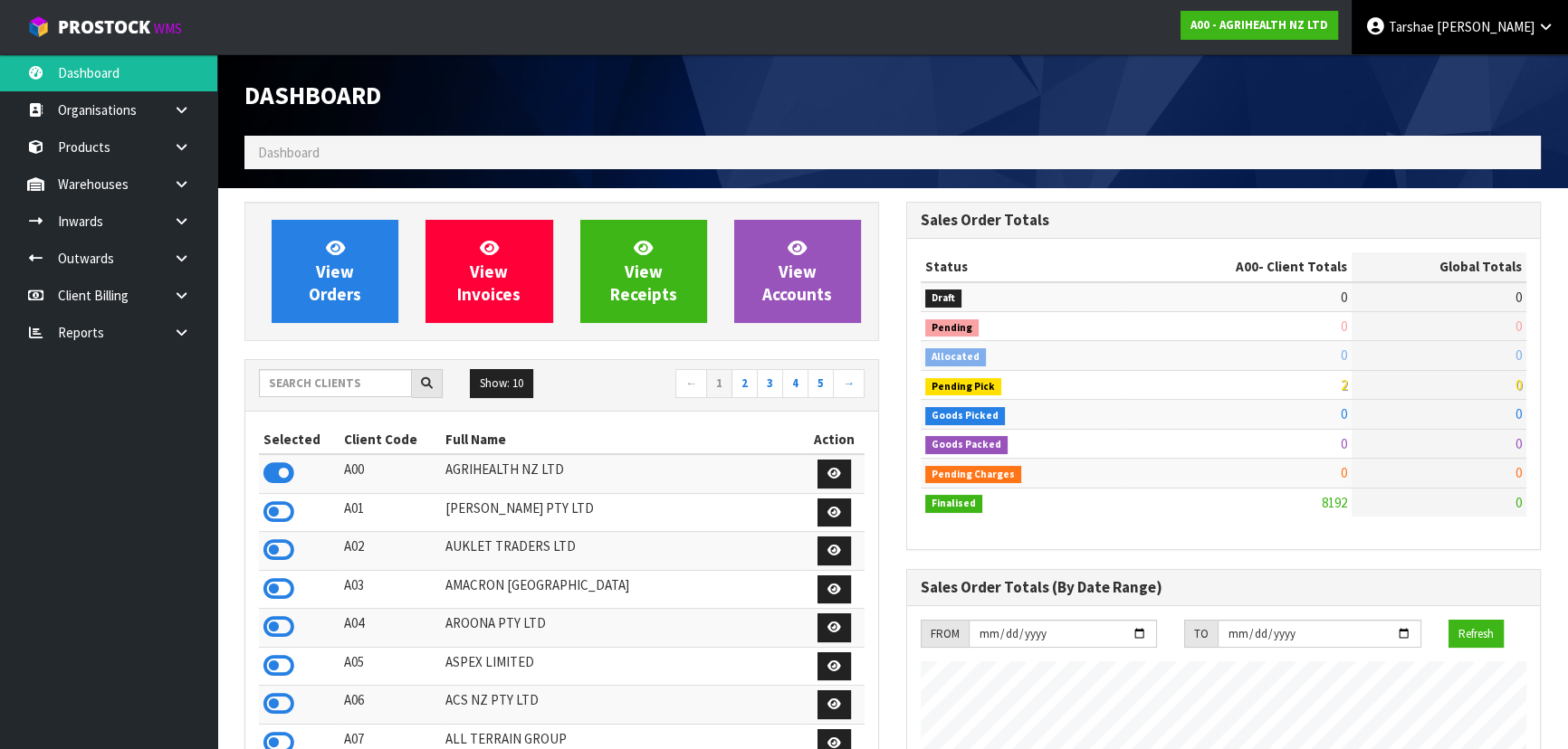
scroll to position [1369, 661]
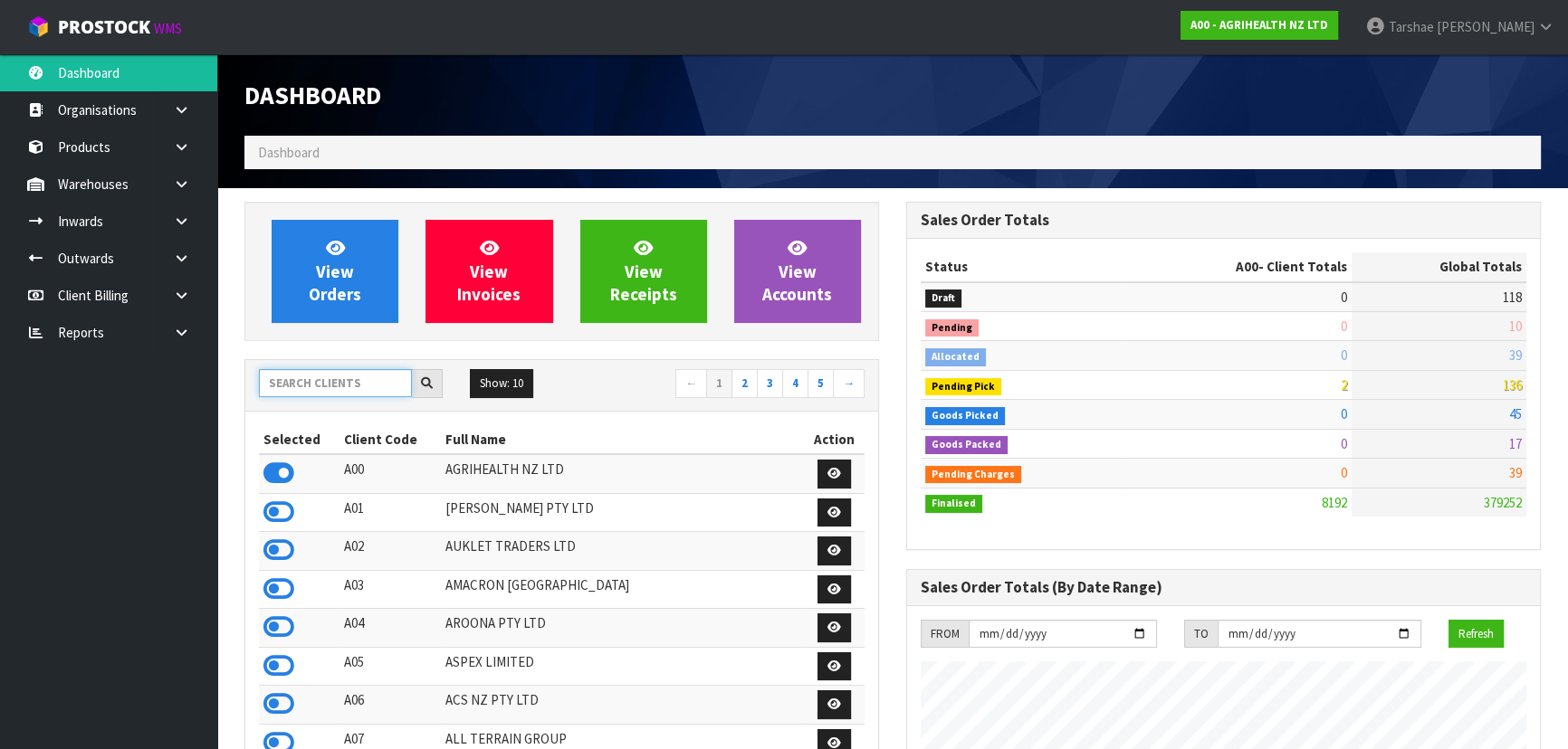
click at [353, 386] on input "text" at bounding box center [335, 383] width 153 height 28
type input "J02"
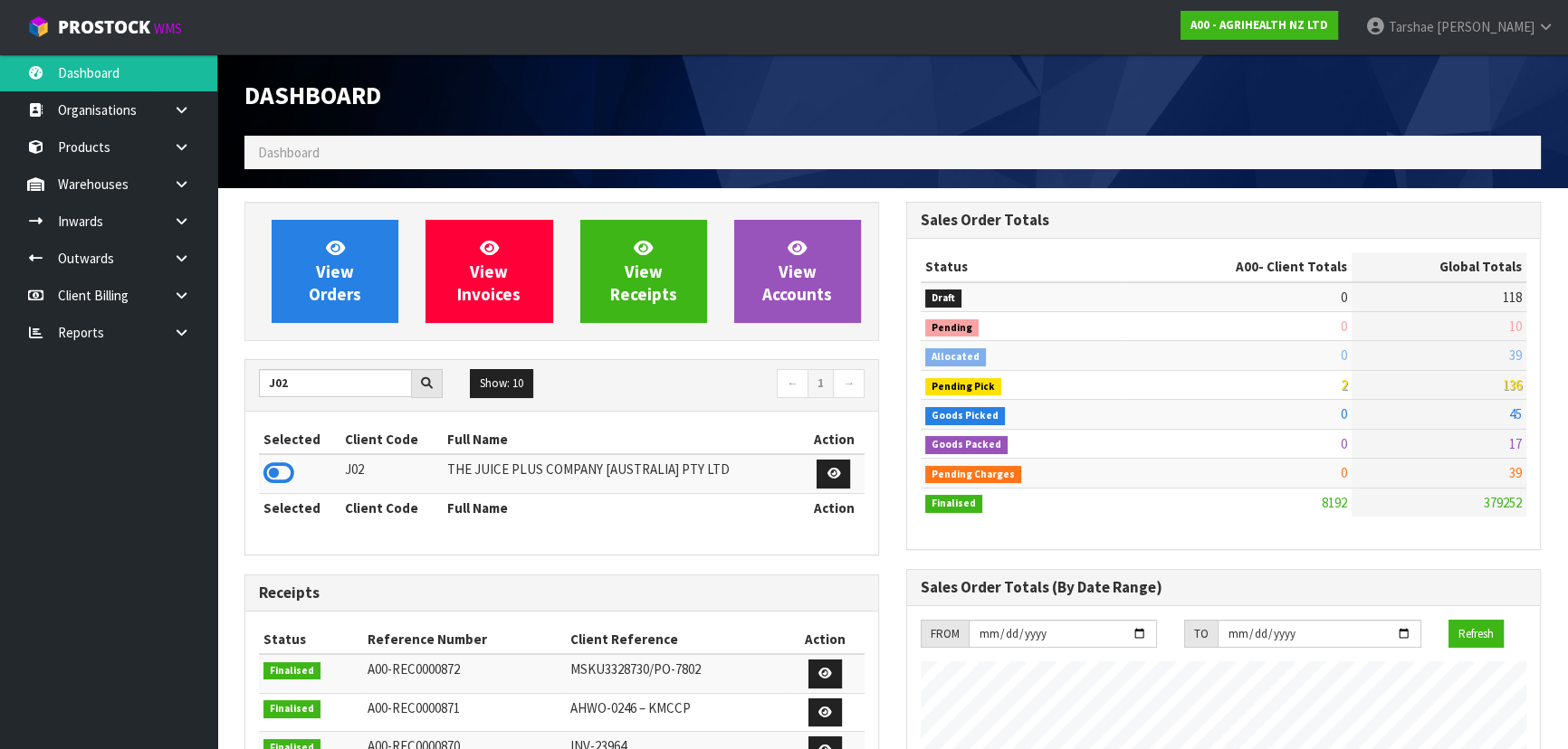
drag, startPoint x: 268, startPoint y: 478, endPoint x: 282, endPoint y: 440, distance: 40.5
click at [270, 477] on icon at bounding box center [279, 474] width 31 height 28
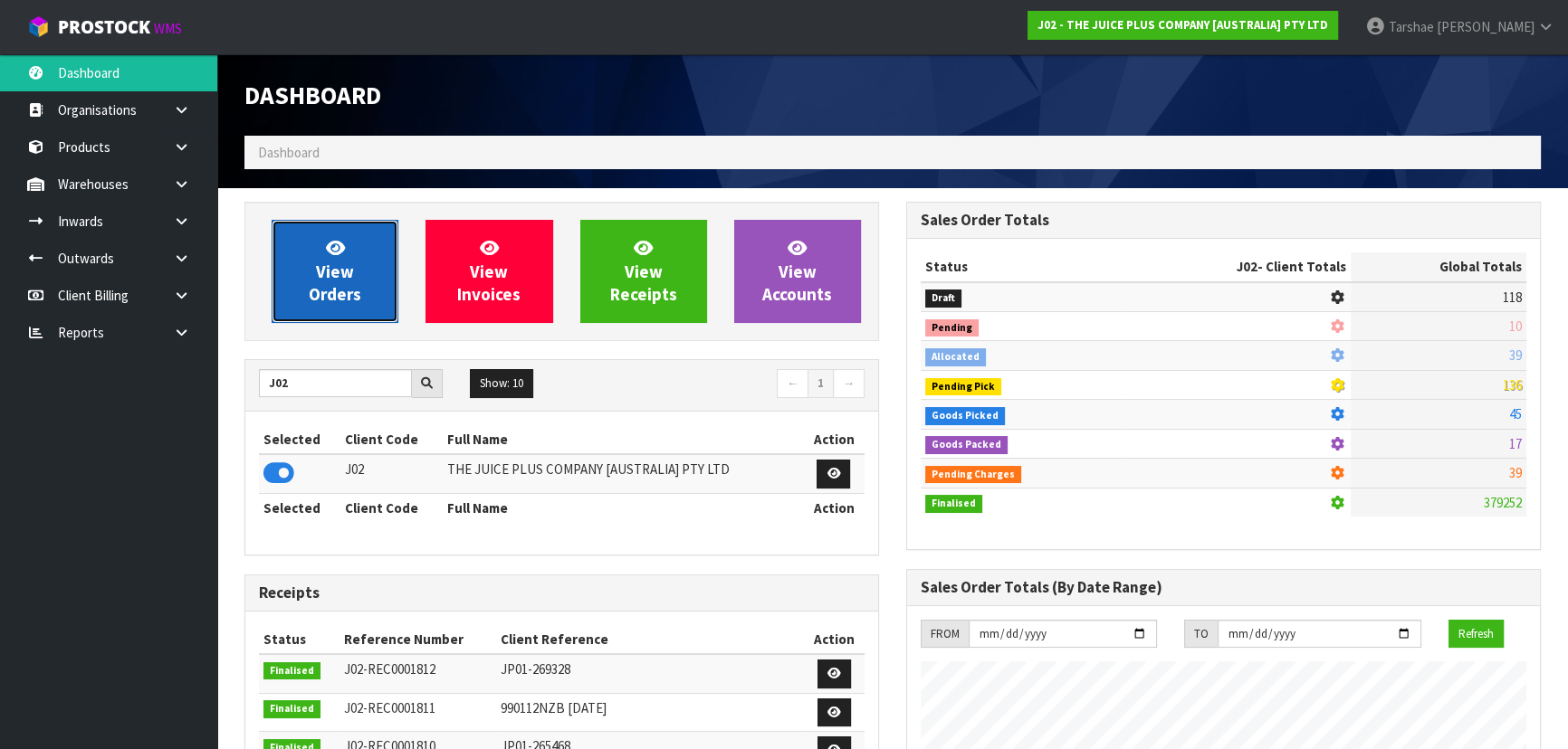
click at [323, 307] on link "View Orders" at bounding box center [335, 272] width 127 height 103
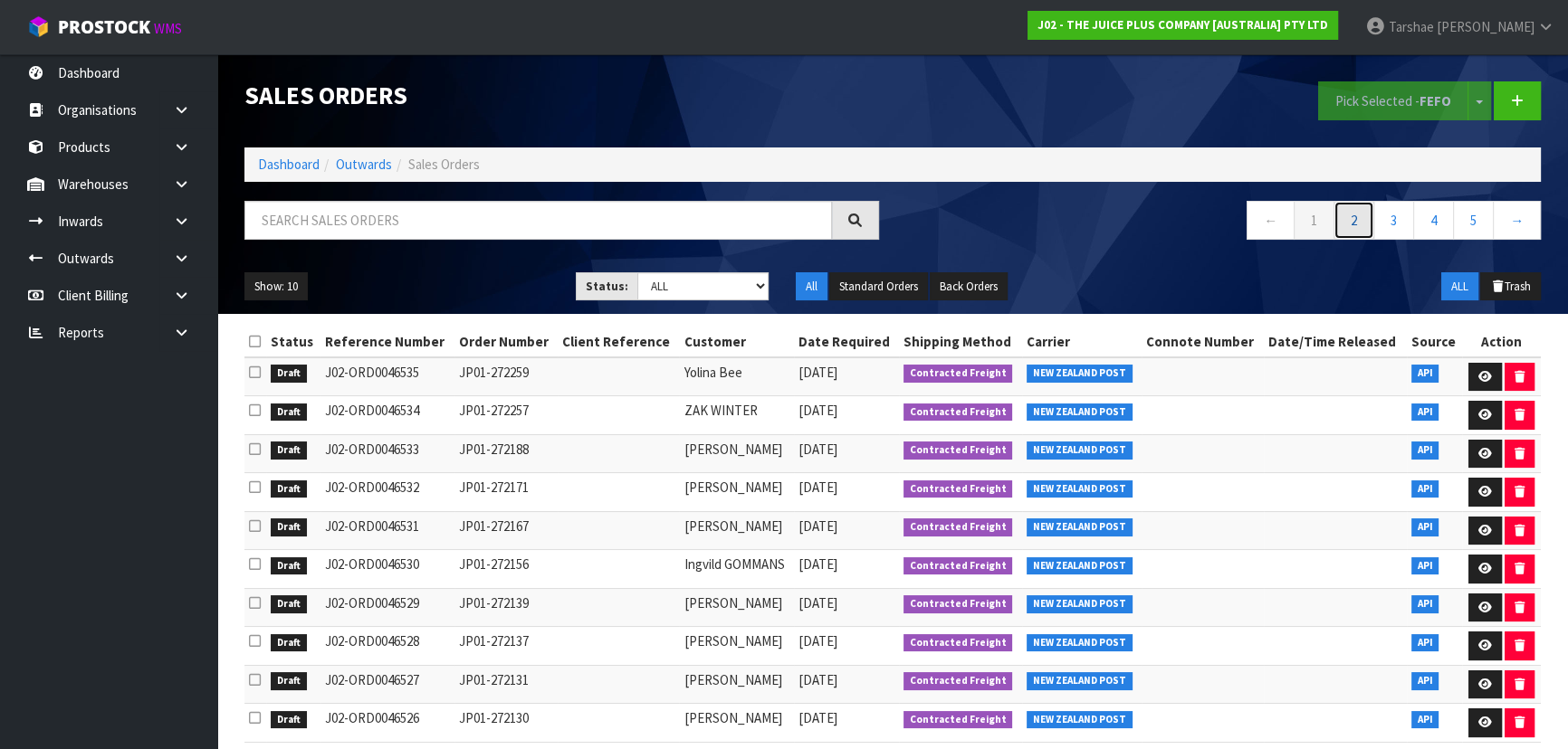
click at [1357, 218] on link "2" at bounding box center [1353, 220] width 40 height 39
click at [1392, 219] on link "3" at bounding box center [1394, 220] width 40 height 39
click at [1440, 225] on link "4" at bounding box center [1433, 220] width 40 height 39
click at [752, 282] on select "Draft Pending Allocated Pending Pick Goods Picked Goods Packed Pending Charges …" at bounding box center [703, 286] width 132 height 28
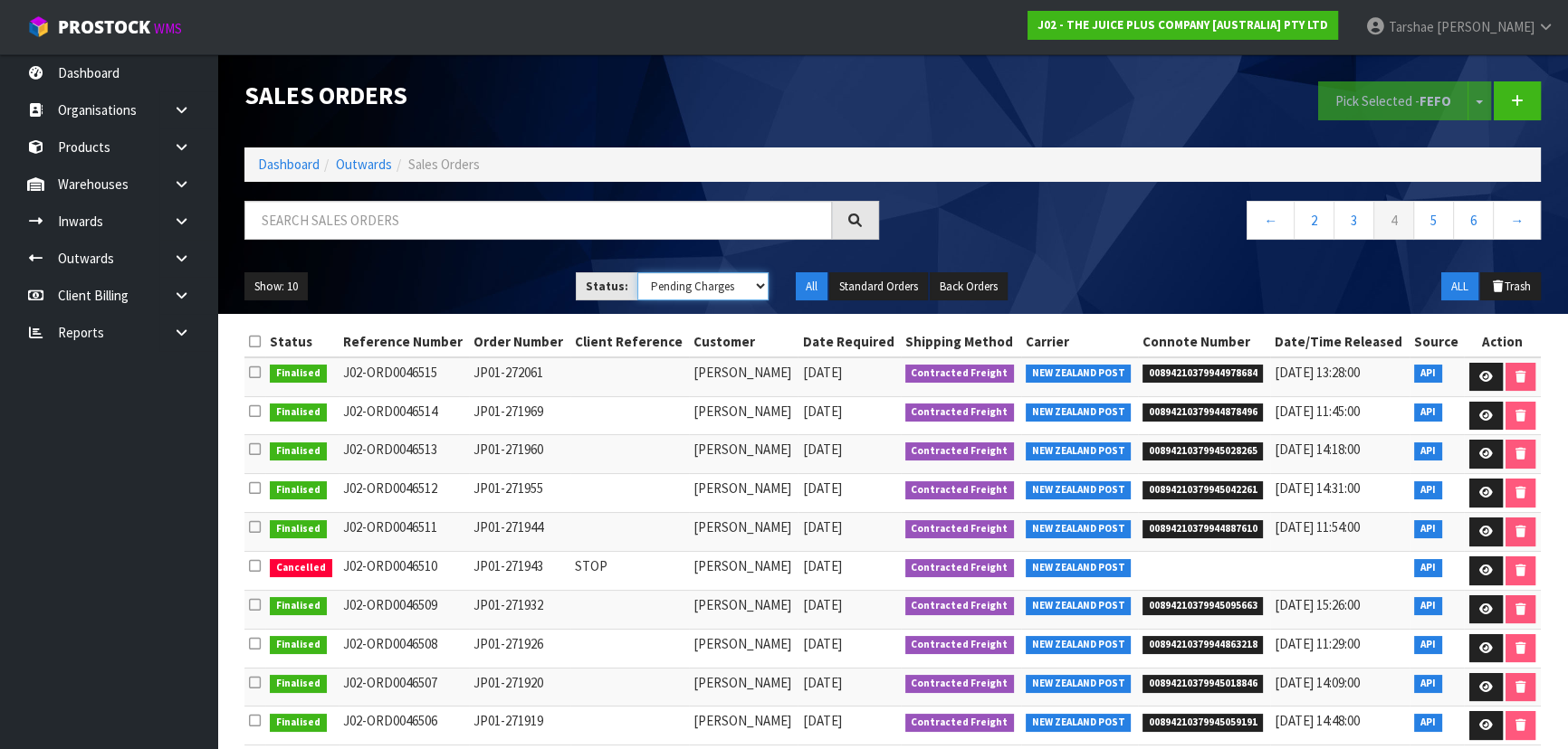
click at [637, 273] on select "Draft Pending Allocated Pending Pick Goods Picked Goods Packed Pending Charges …" at bounding box center [703, 286] width 132 height 28
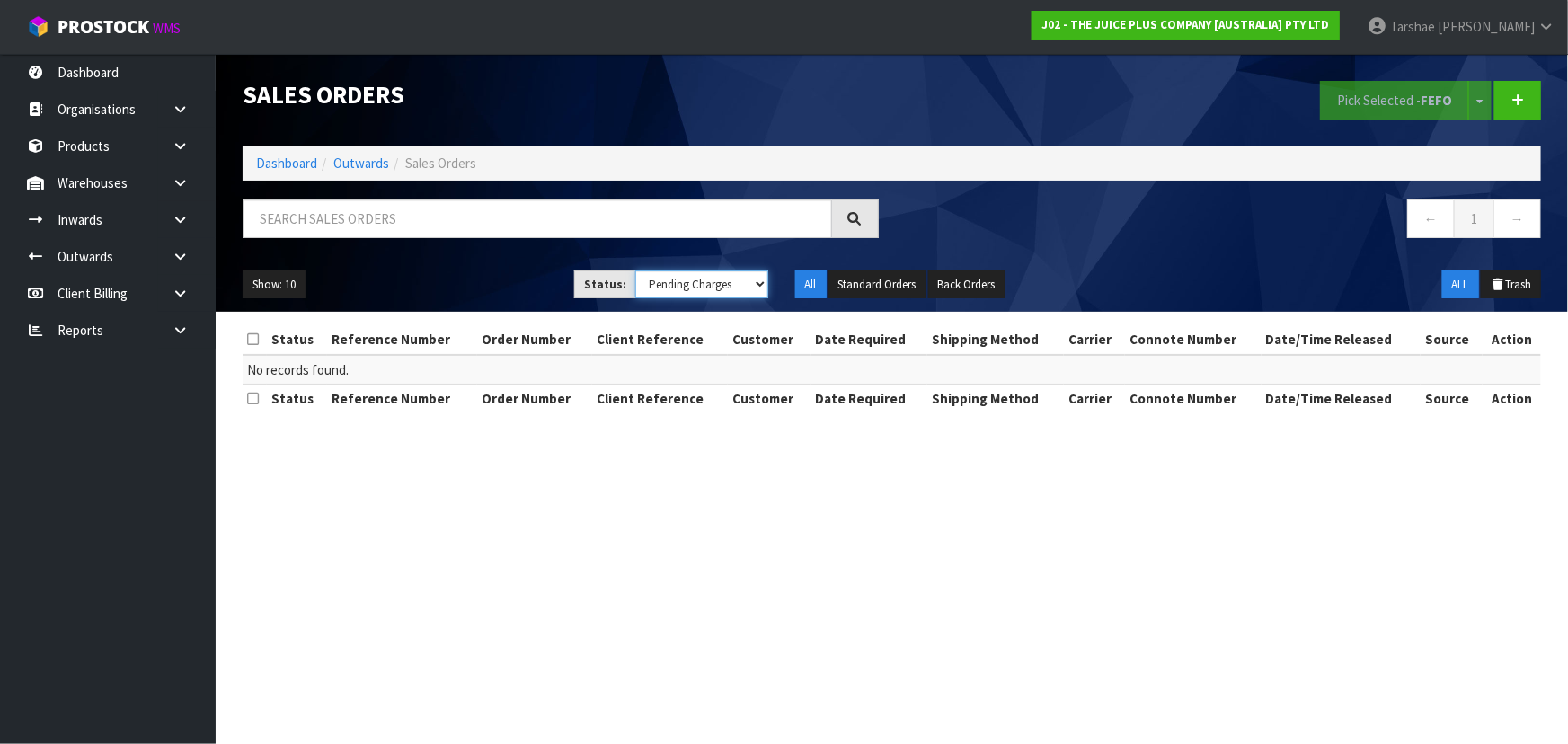
drag, startPoint x: 701, startPoint y: 284, endPoint x: 705, endPoint y: 296, distance: 12.6
click at [701, 284] on select "Draft Pending Allocated Pending Pick Goods Picked Goods Packed Pending Charges …" at bounding box center [702, 284] width 133 height 28
select select "string:9"
click at [635, 271] on select "Draft Pending Allocated Pending Pick Goods Picked Goods Packed Pending Charges …" at bounding box center [702, 284] width 133 height 28
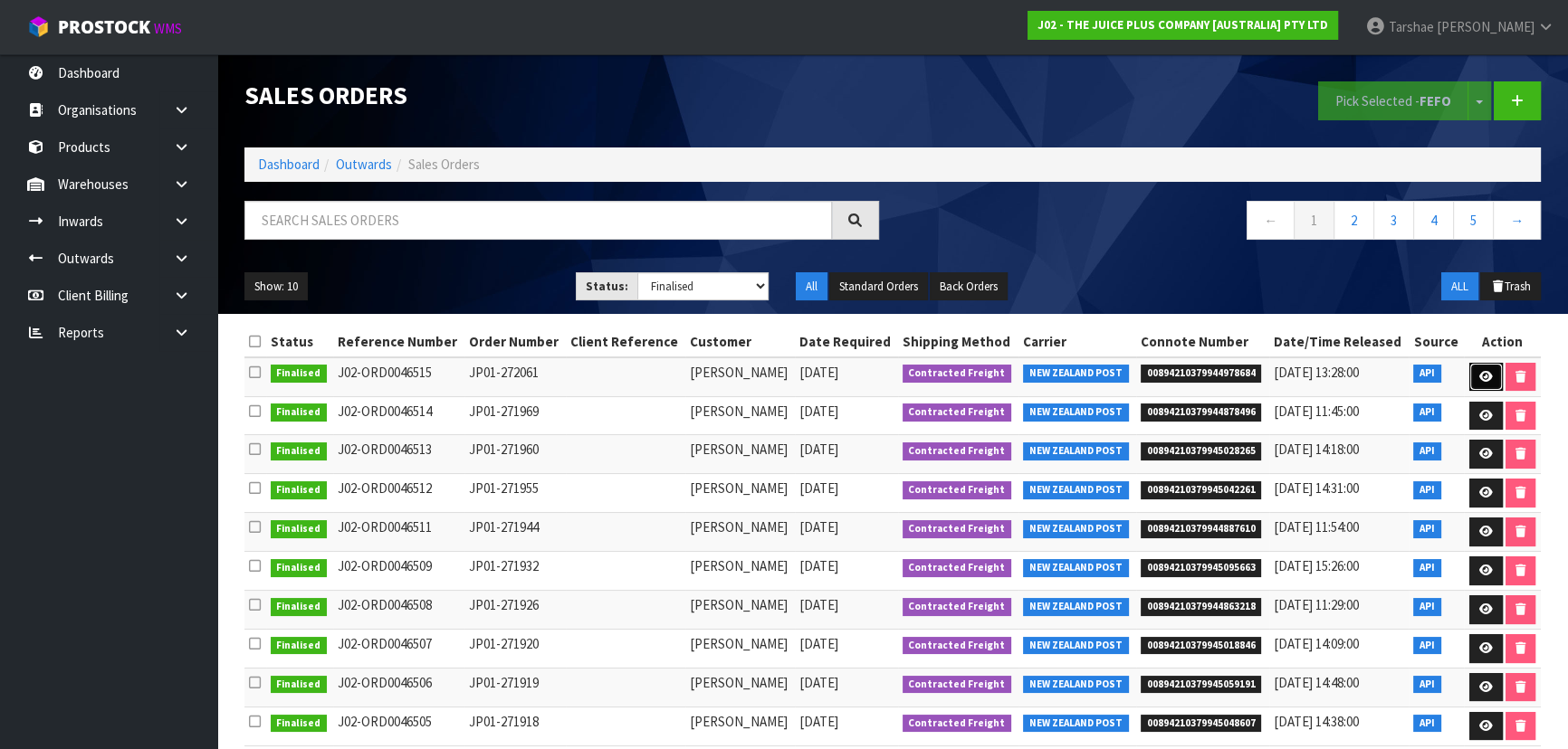
click at [1487, 378] on icon at bounding box center [1485, 376] width 14 height 12
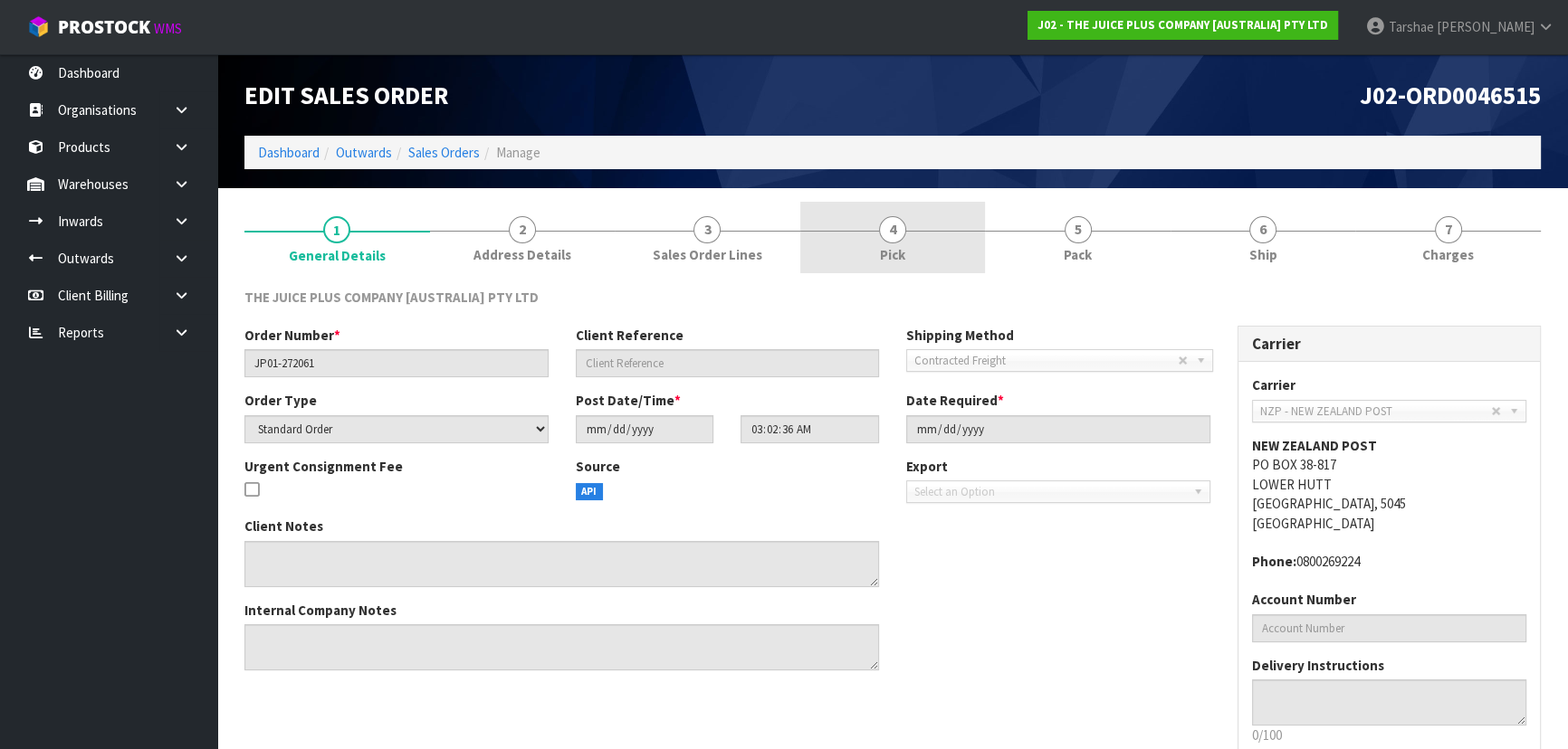
click at [920, 247] on link "4 Pick" at bounding box center [893, 238] width 185 height 72
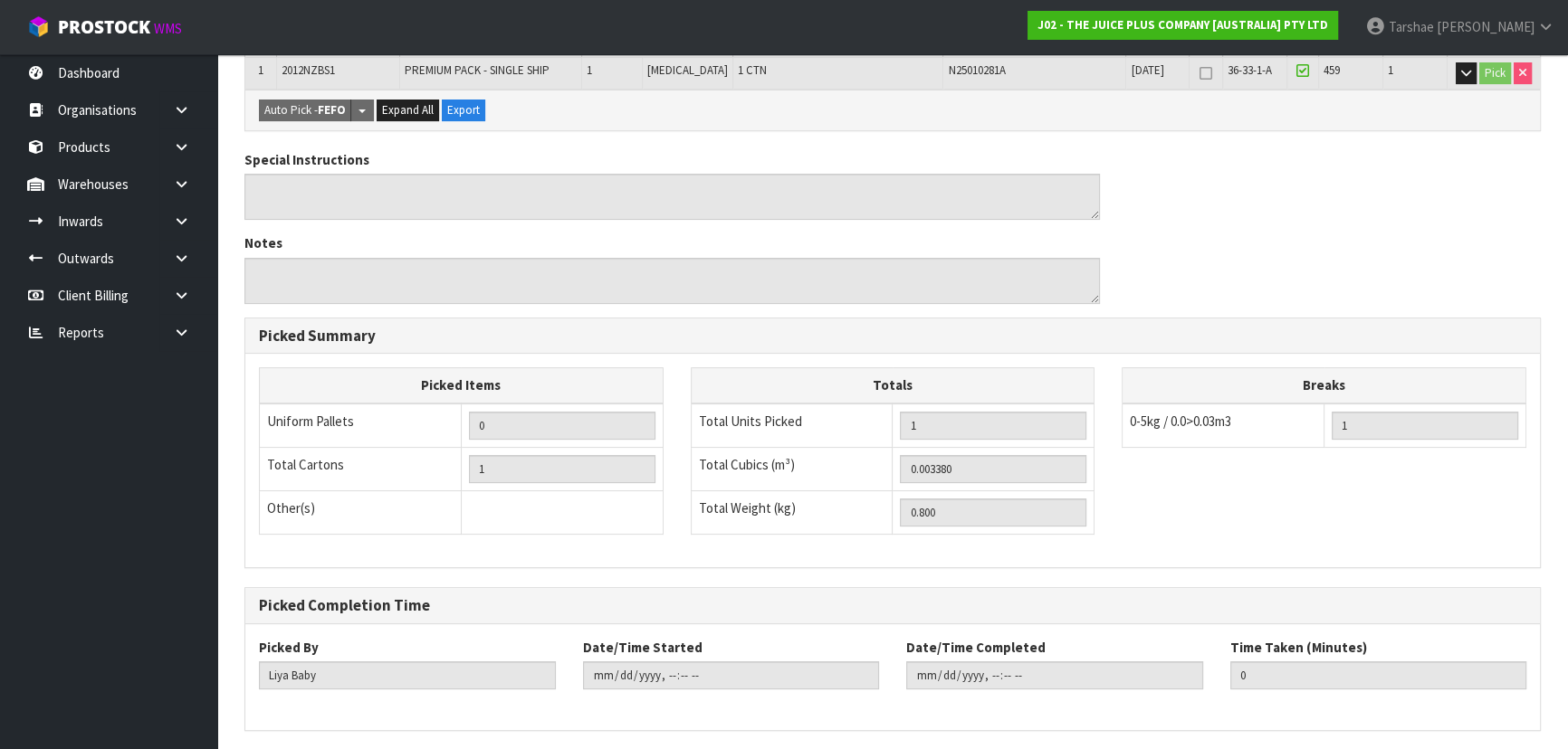
scroll to position [411, 0]
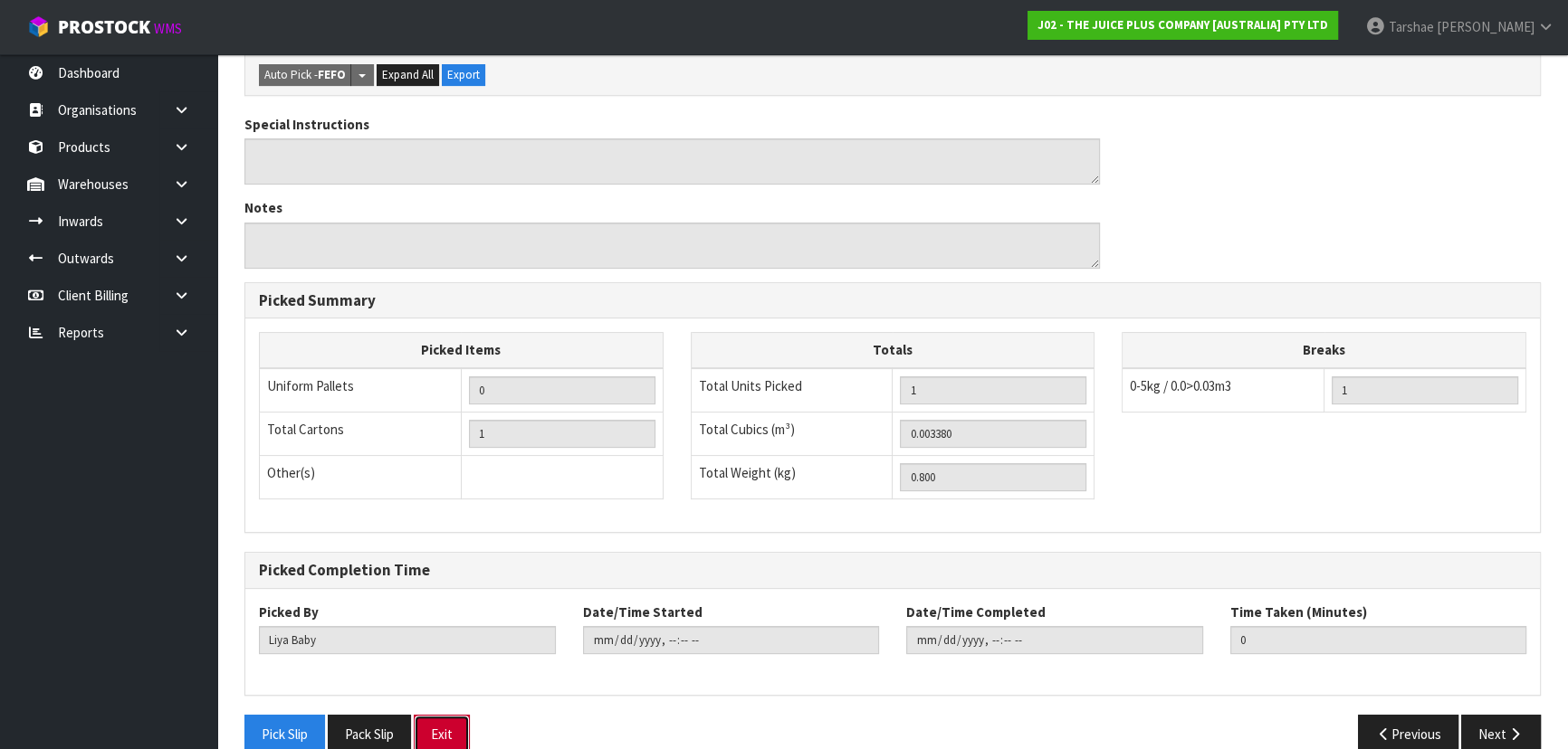
click at [450, 734] on button "Exit" at bounding box center [442, 734] width 56 height 39
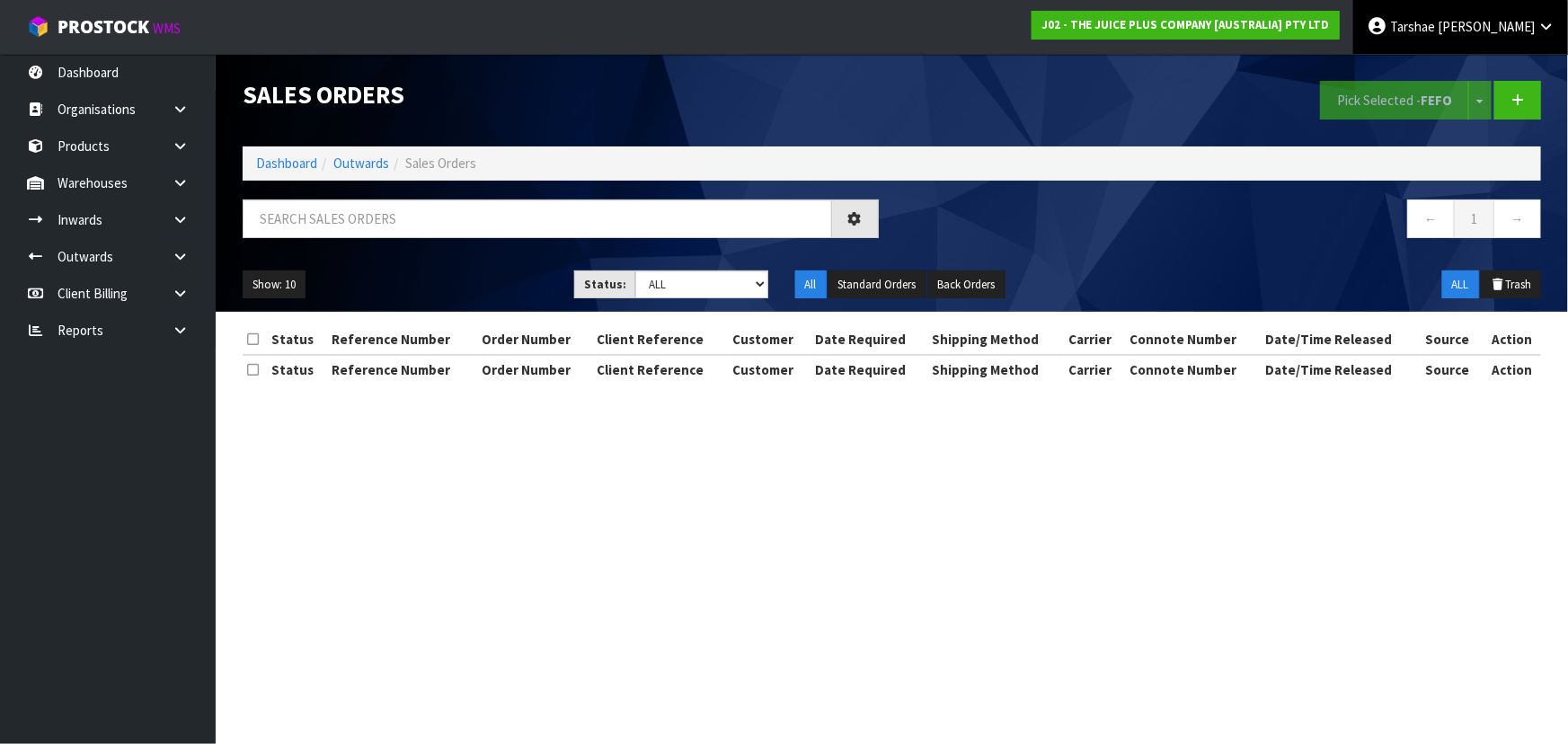
click at [1504, 26] on span "Graydon" at bounding box center [1486, 26] width 97 height 17
click at [1451, 79] on link "Logout" at bounding box center [1497, 71] width 142 height 25
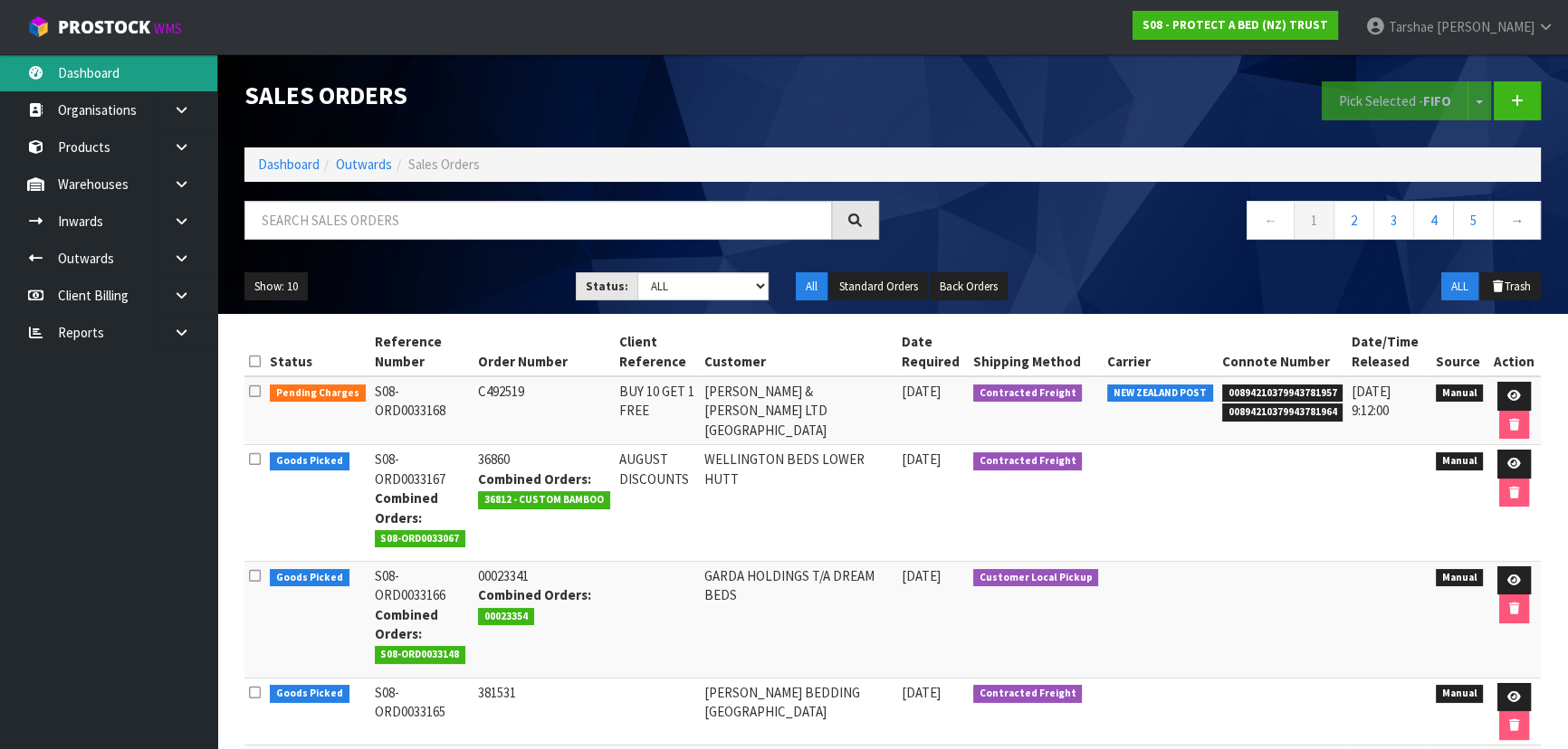
click at [169, 82] on link "Dashboard" at bounding box center [108, 73] width 218 height 37
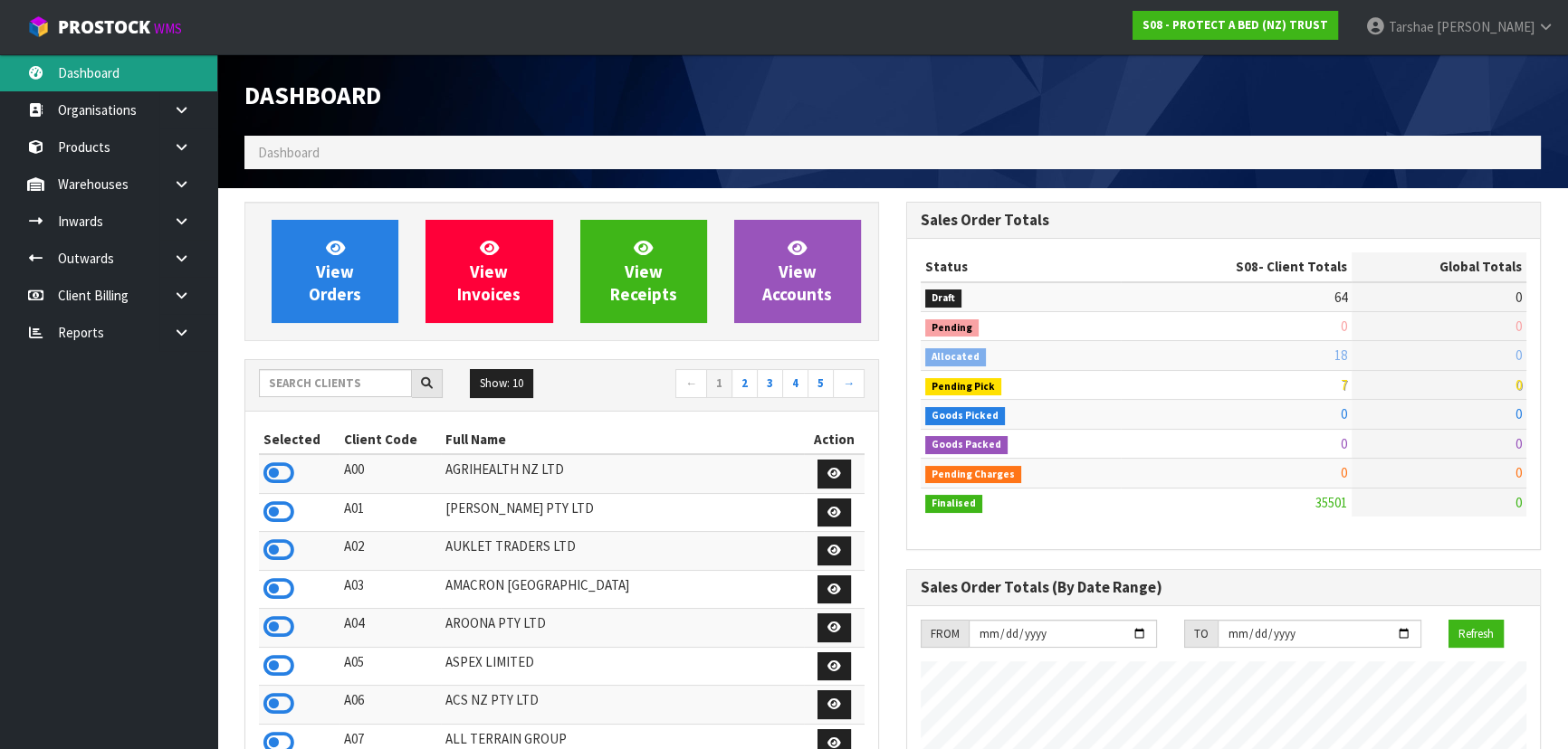
scroll to position [1407, 661]
